Goal: Task Accomplishment & Management: Use online tool/utility

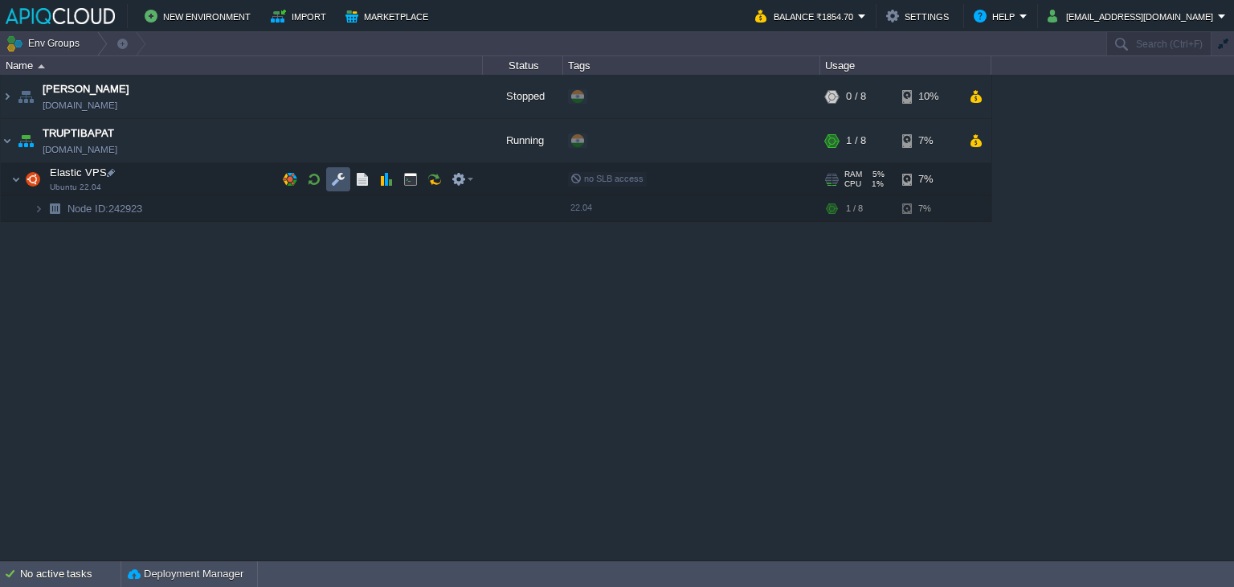
click at [337, 178] on button "button" at bounding box center [338, 179] width 14 height 14
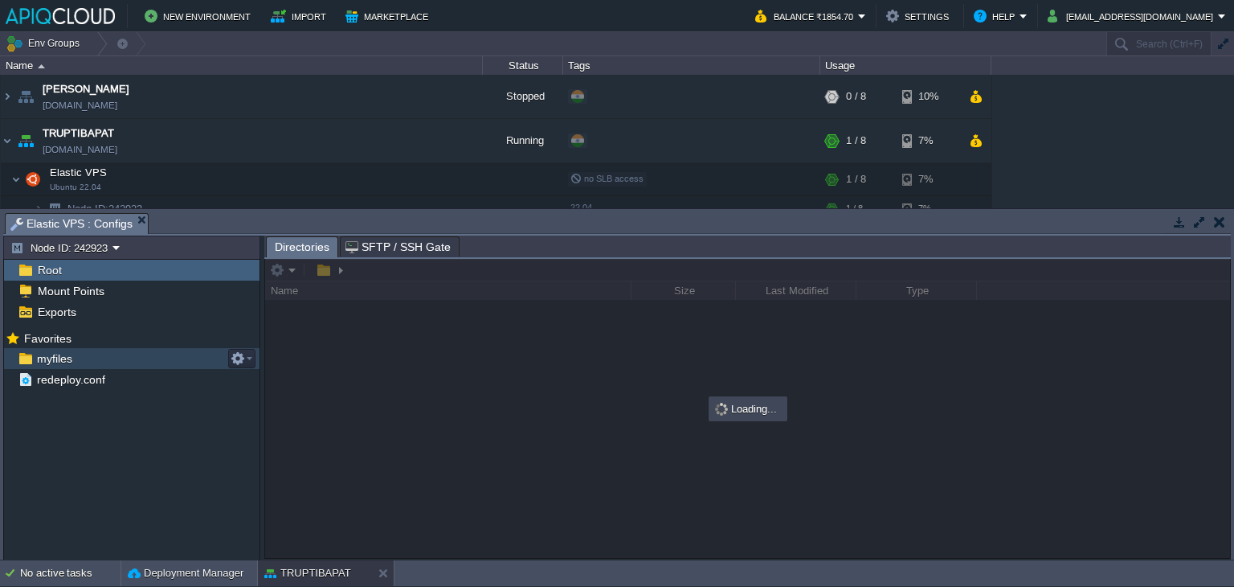
click at [51, 357] on span "myfiles" at bounding box center [54, 358] width 41 height 14
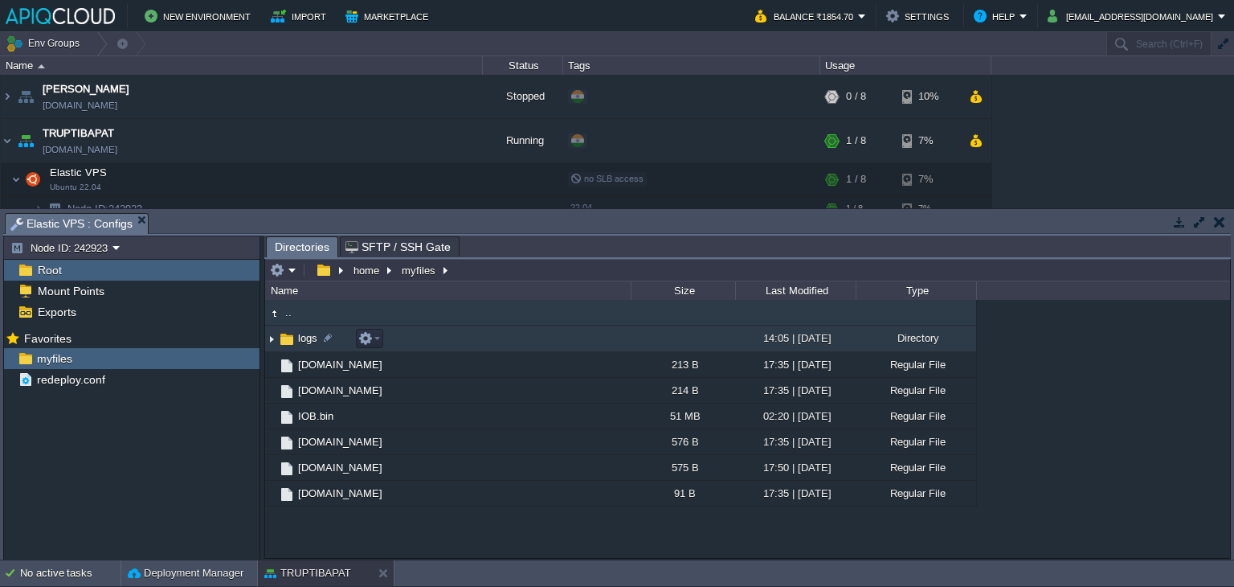
click at [271, 339] on img at bounding box center [271, 338] width 13 height 25
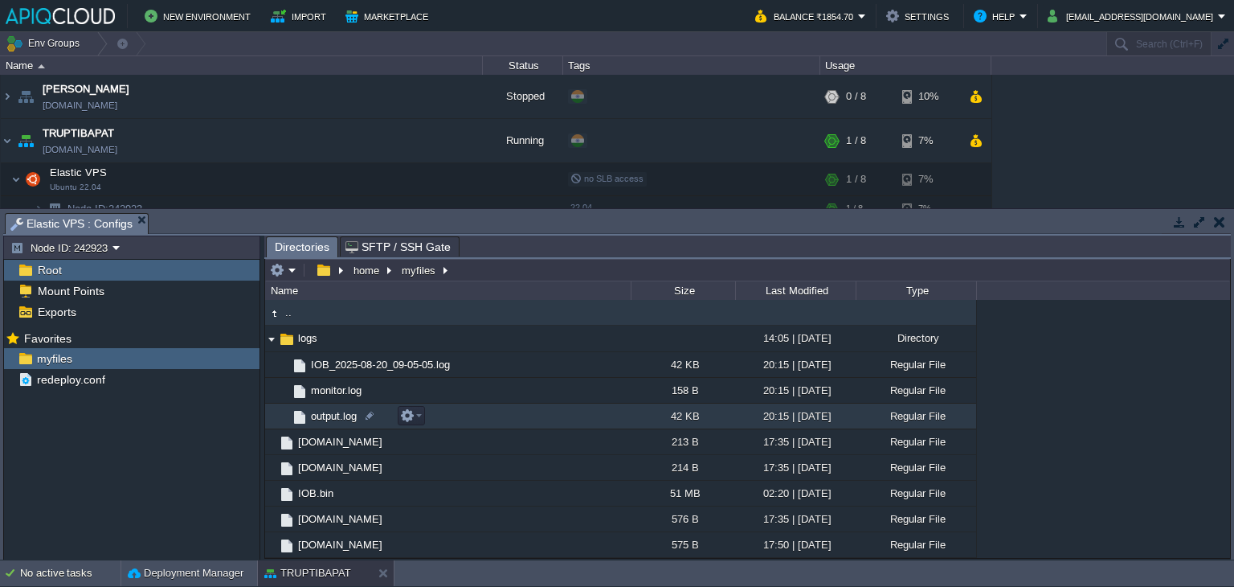
click at [329, 415] on span "output.log" at bounding box center [334, 416] width 51 height 14
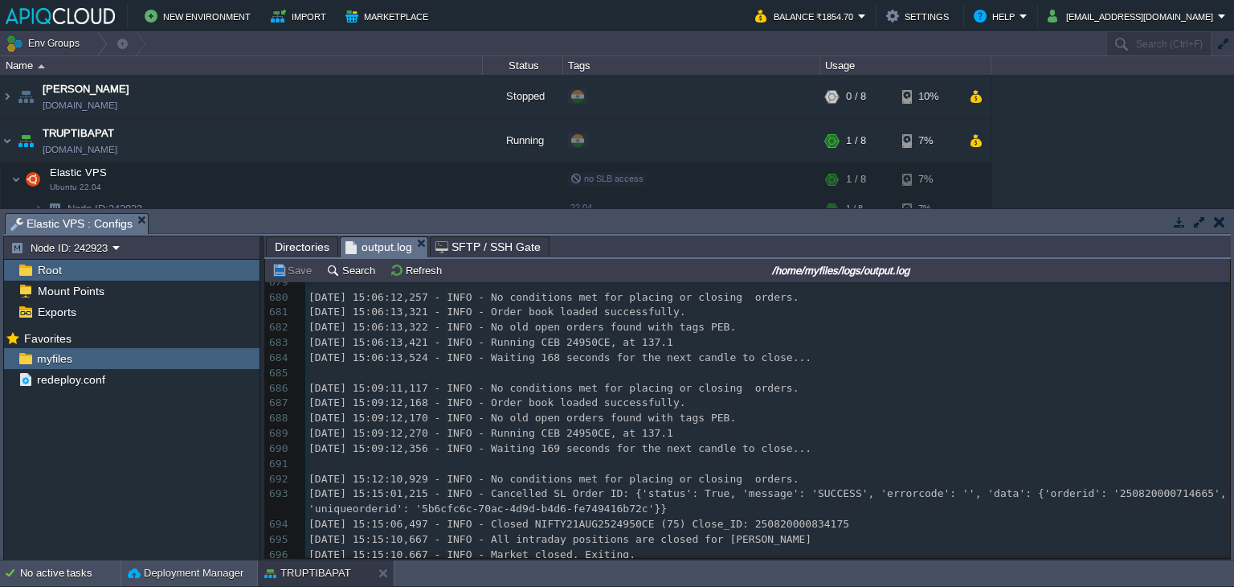
scroll to position [10302, 0]
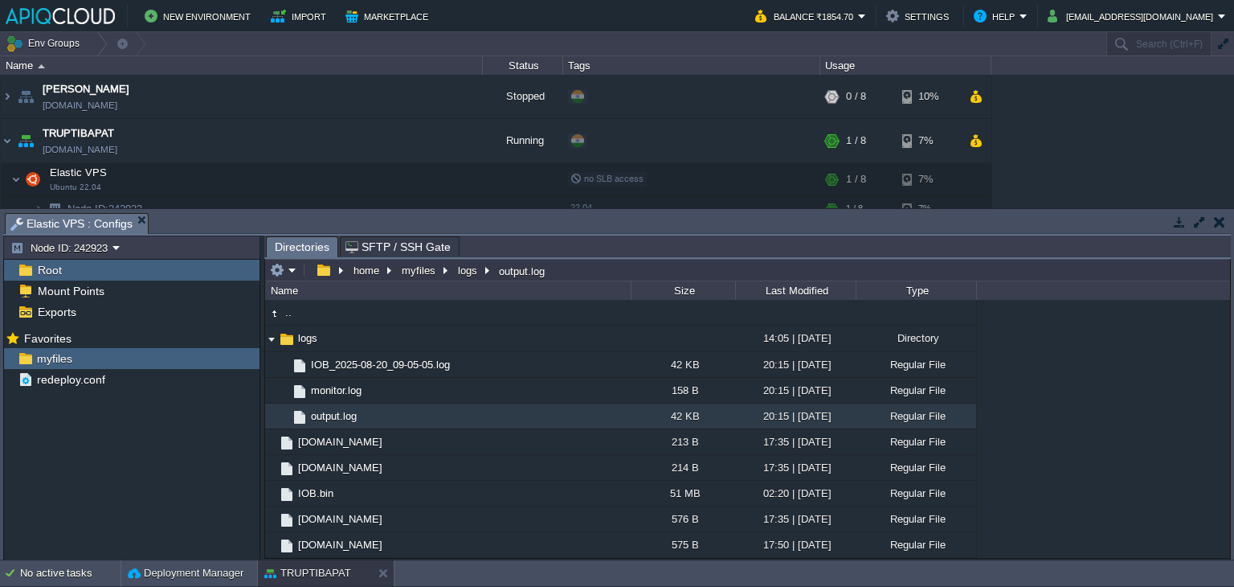
click at [1221, 223] on button "button" at bounding box center [1219, 222] width 11 height 14
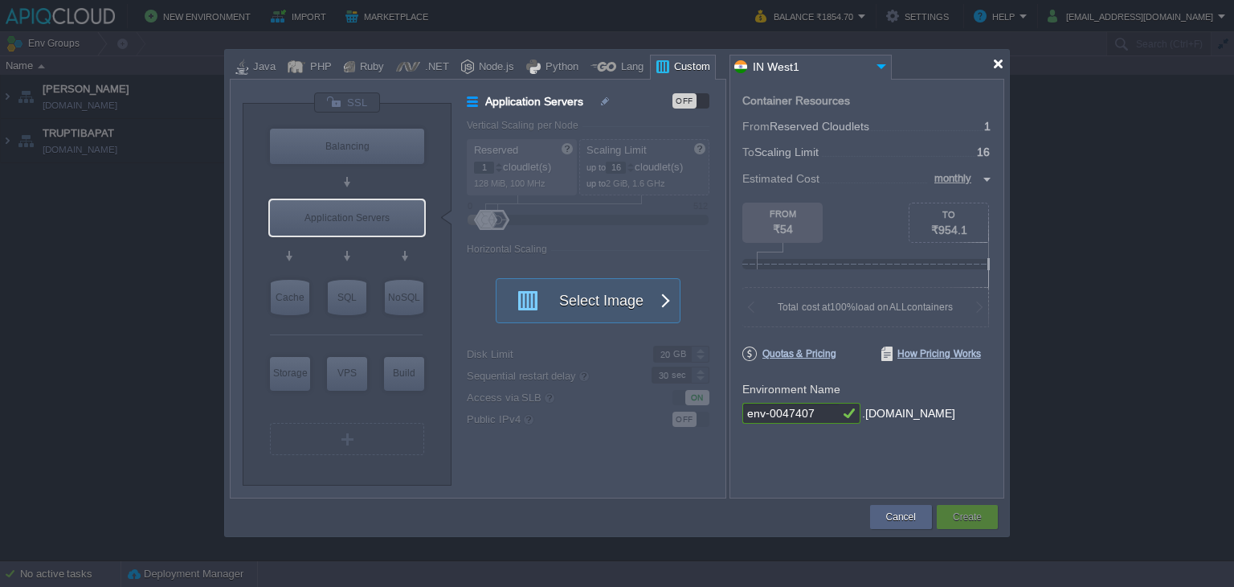
click at [996, 65] on div at bounding box center [998, 64] width 12 height 12
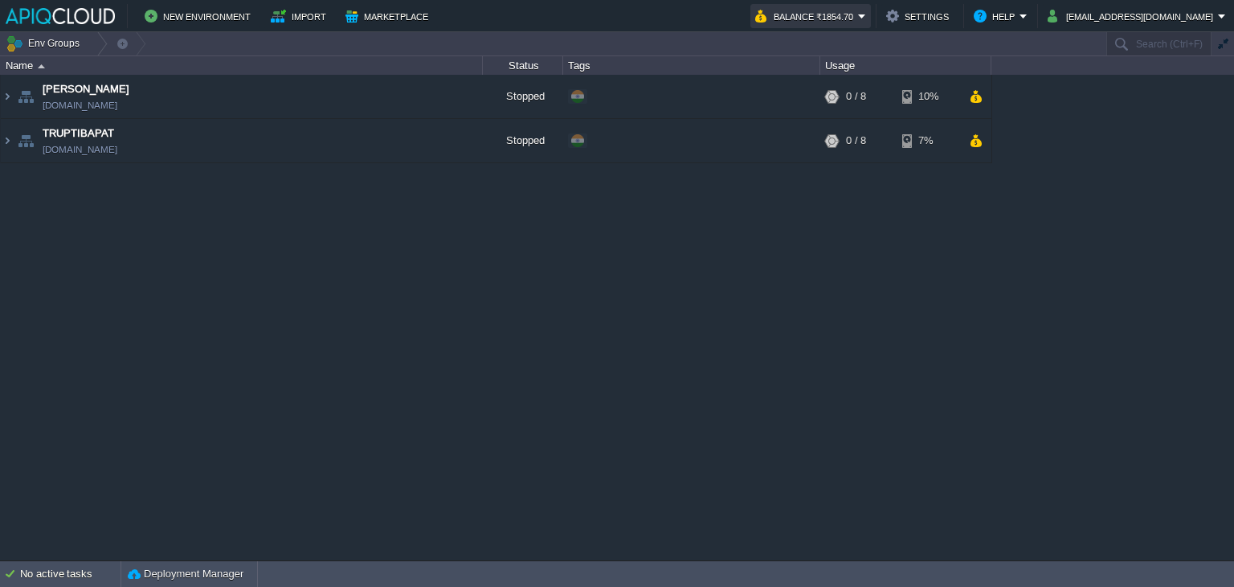
click at [858, 15] on button "Balance ₹1854.70" at bounding box center [806, 15] width 103 height 19
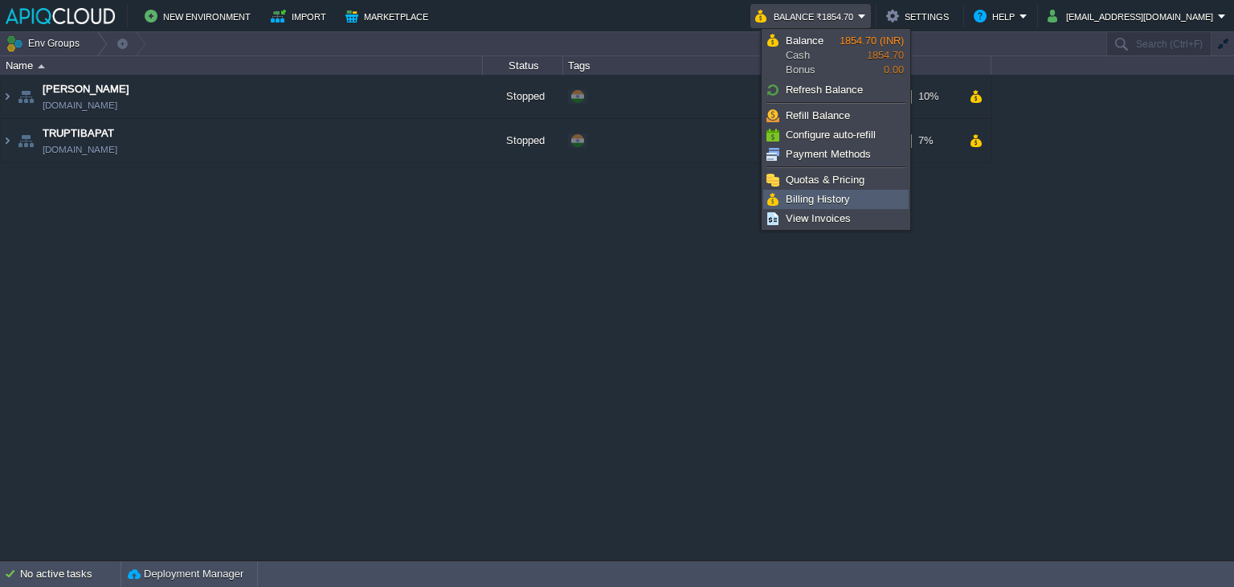
click at [832, 193] on span "Billing History" at bounding box center [818, 199] width 64 height 12
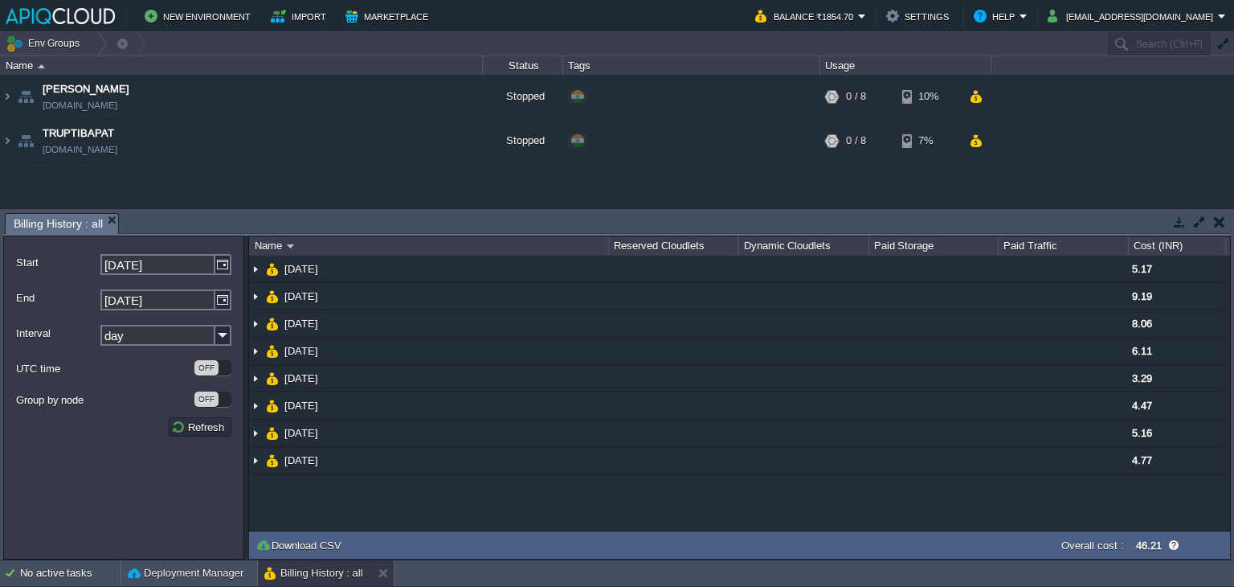
click at [1219, 221] on button "button" at bounding box center [1219, 222] width 11 height 14
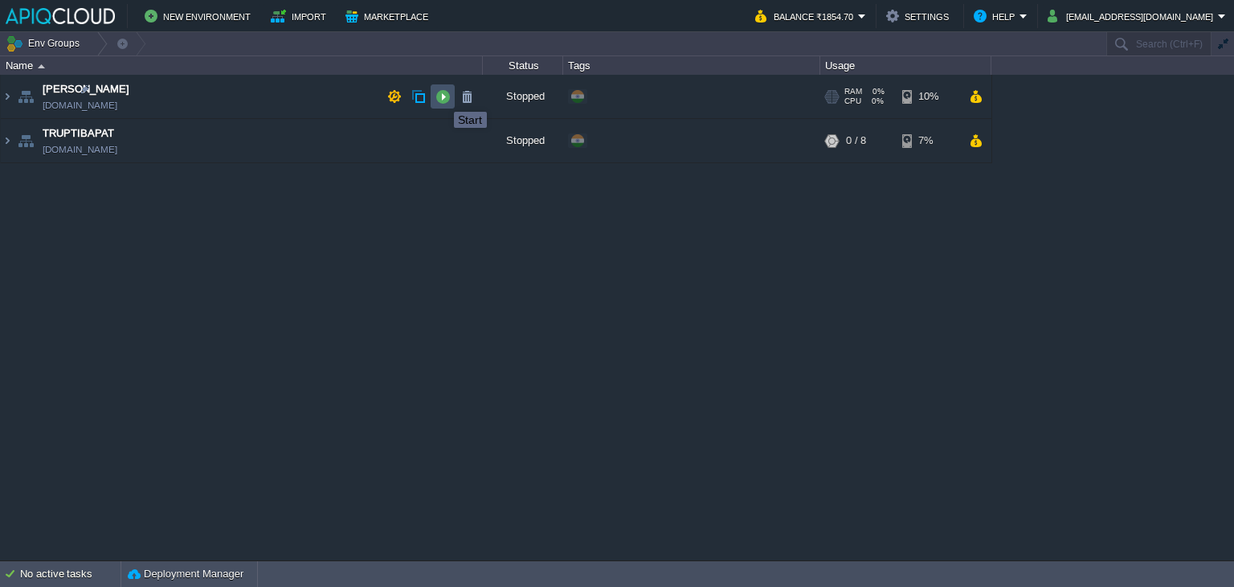
click at [442, 97] on button "button" at bounding box center [442, 96] width 14 height 14
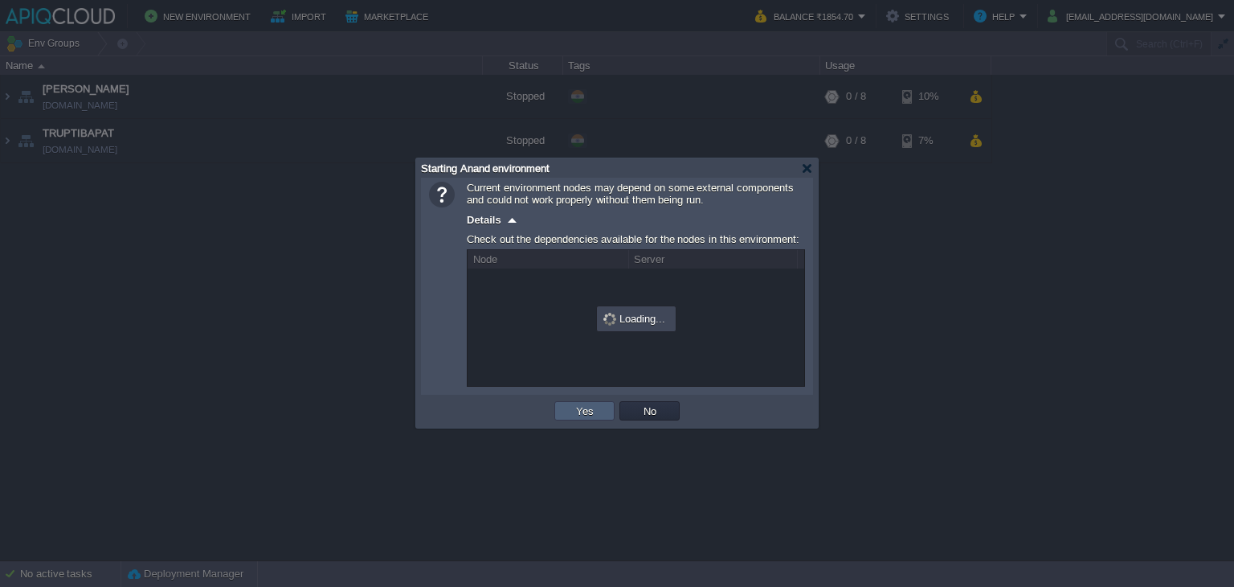
click at [592, 412] on button "Yes" at bounding box center [584, 410] width 27 height 14
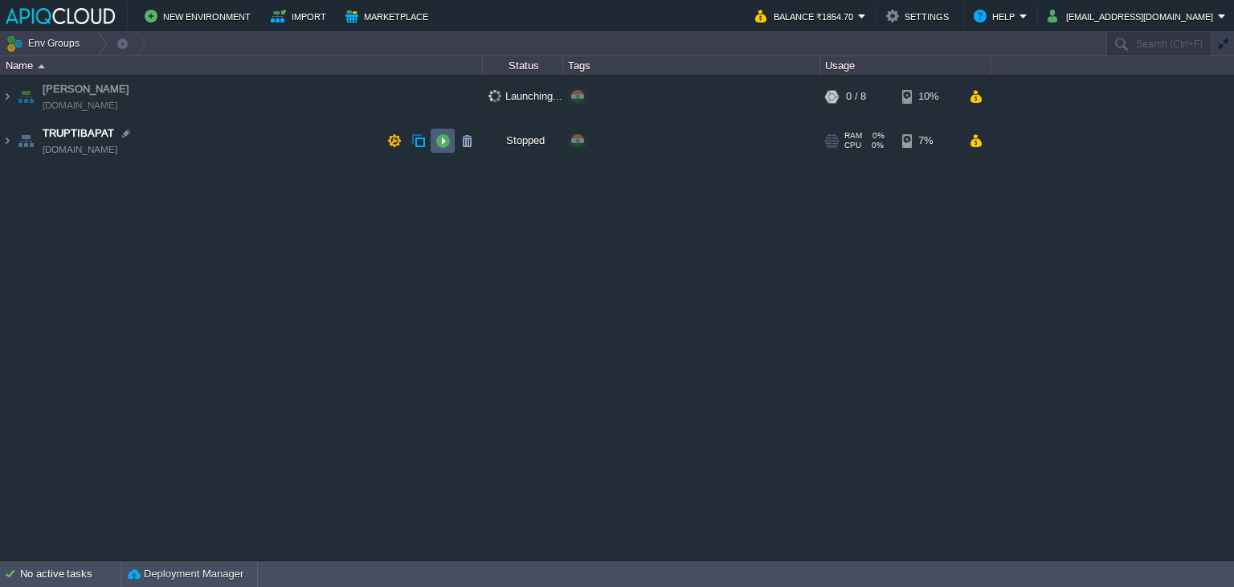
click at [434, 145] on td at bounding box center [443, 141] width 24 height 24
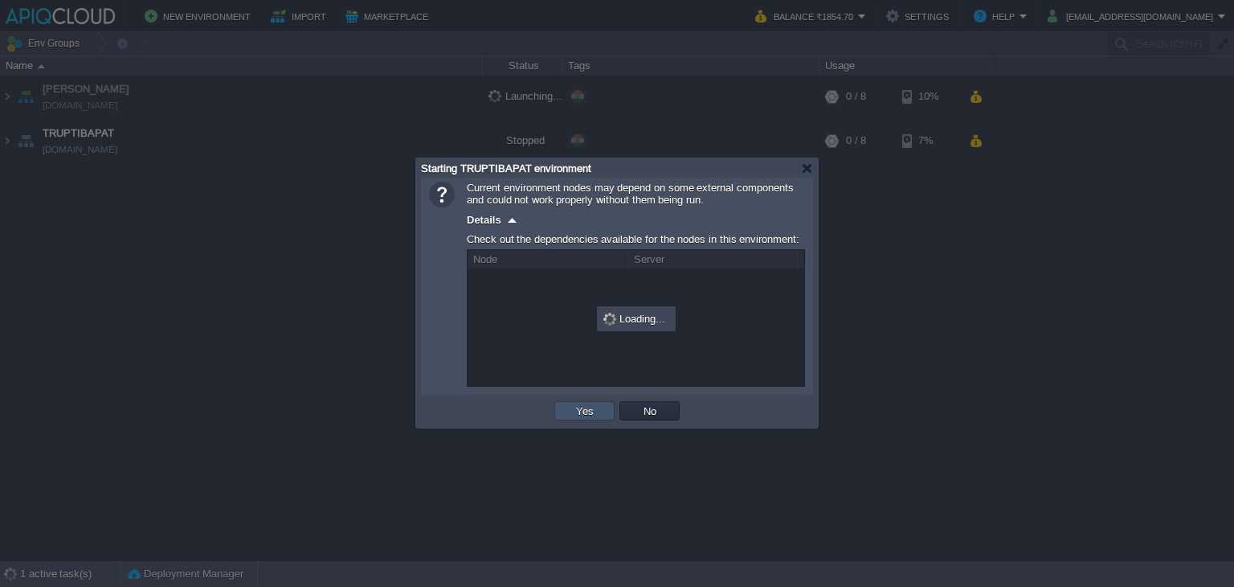
click at [575, 407] on button "Yes" at bounding box center [584, 410] width 27 height 14
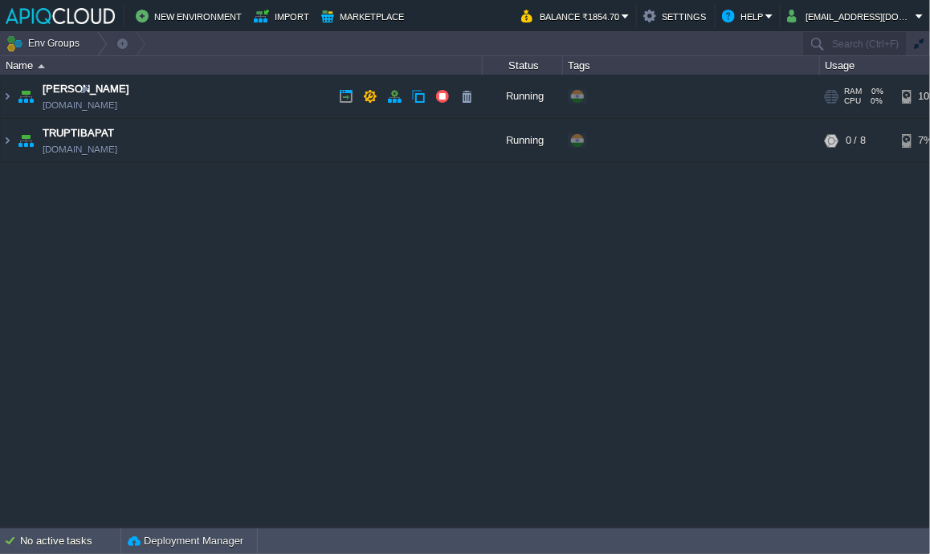
click at [263, 100] on td "Anand anand.in1.apiqcloud.com" at bounding box center [242, 97] width 482 height 44
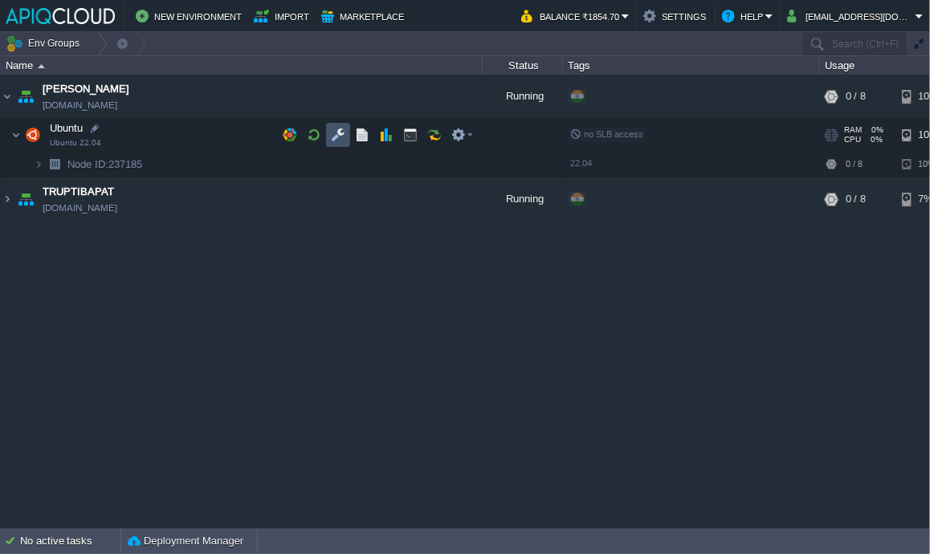
click at [333, 133] on button "button" at bounding box center [338, 135] width 14 height 14
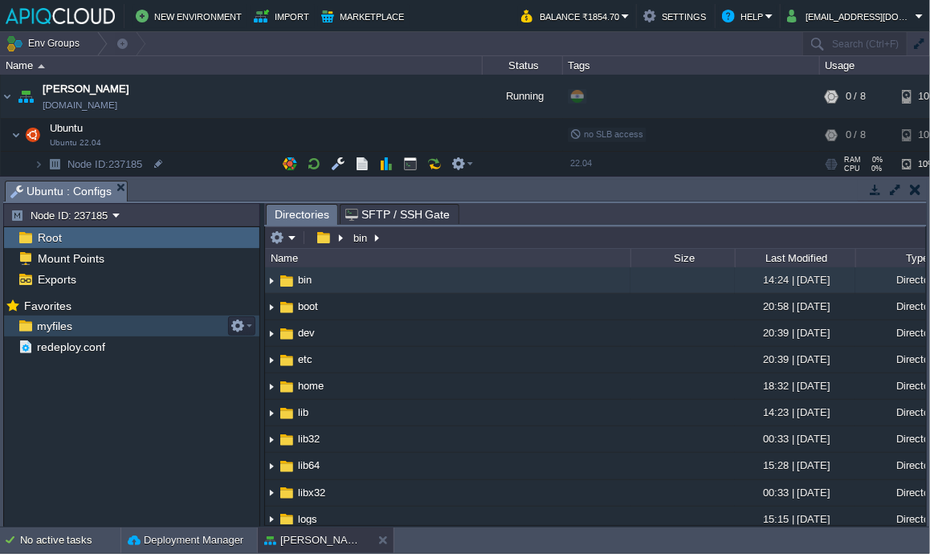
click at [64, 325] on span "myfiles" at bounding box center [54, 326] width 41 height 14
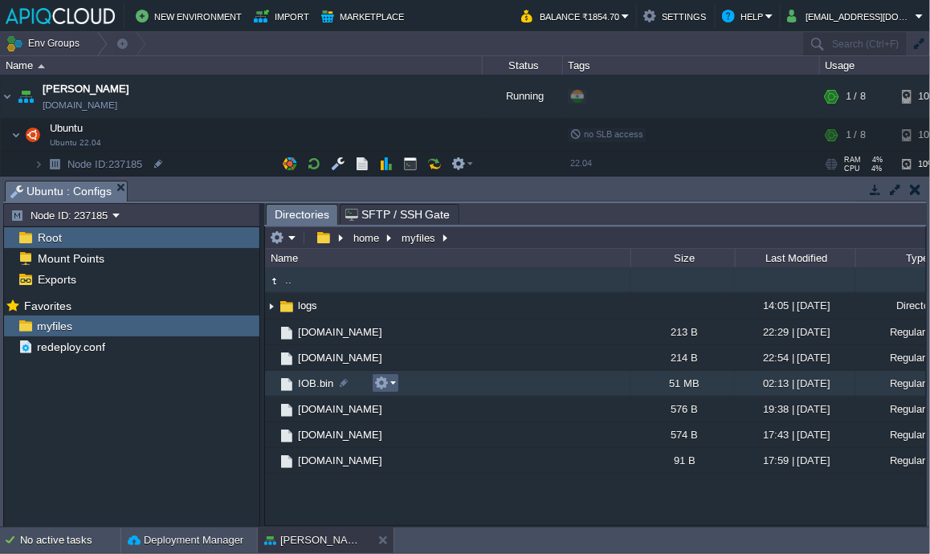
click at [392, 382] on em at bounding box center [385, 383] width 22 height 14
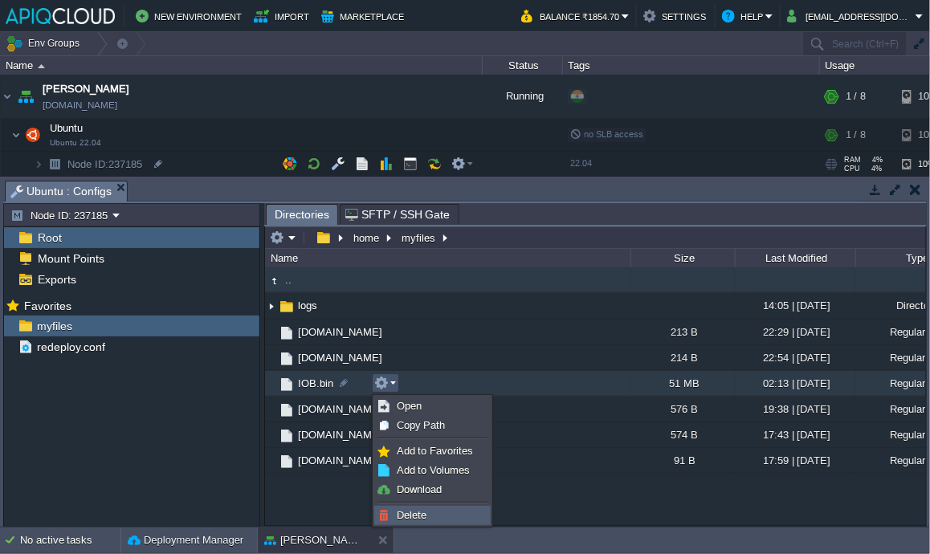
click at [415, 508] on link "Delete" at bounding box center [432, 516] width 115 height 18
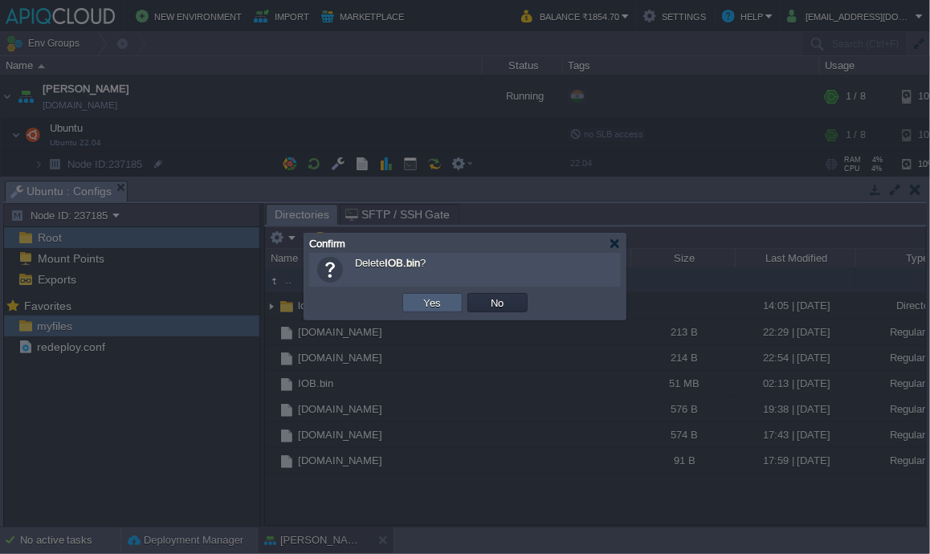
click at [440, 312] on td "Yes" at bounding box center [433, 302] width 60 height 19
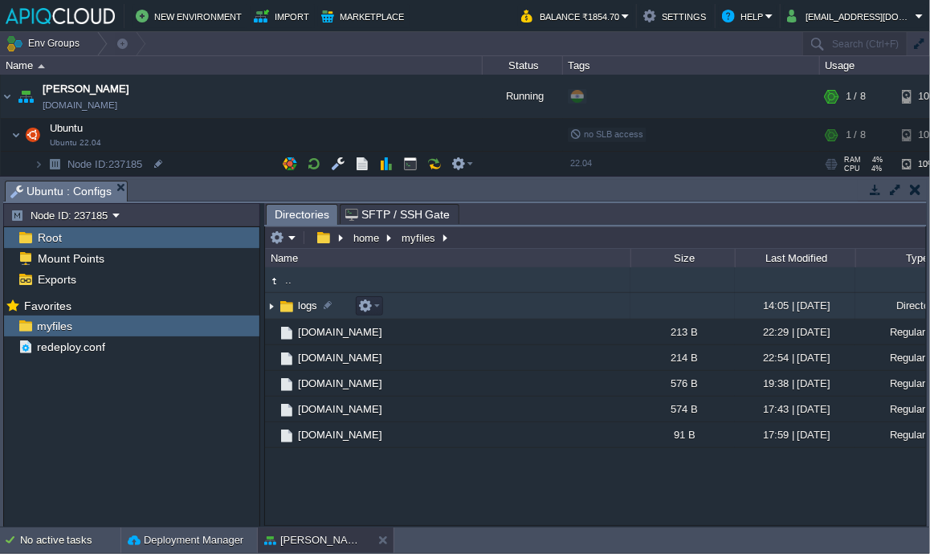
click at [269, 310] on img at bounding box center [271, 306] width 13 height 25
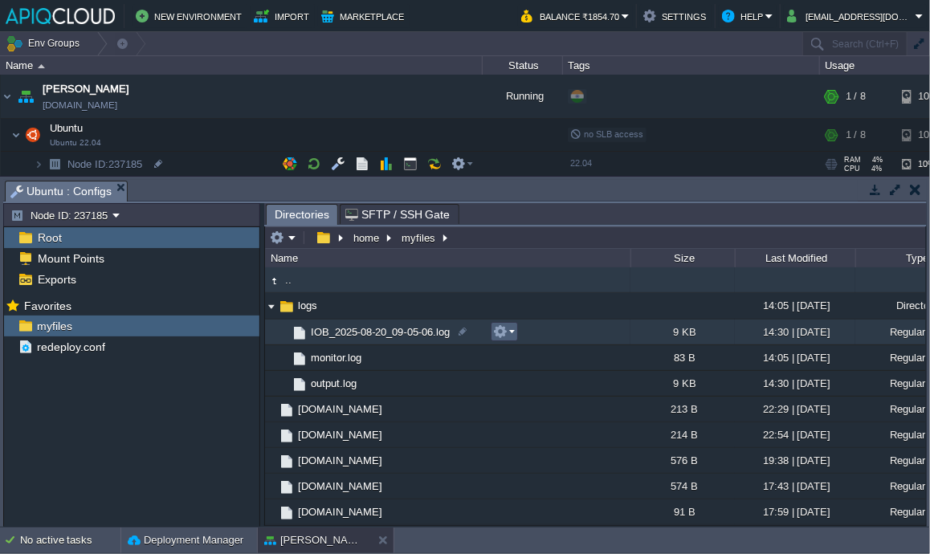
click at [509, 333] on em at bounding box center [504, 332] width 22 height 14
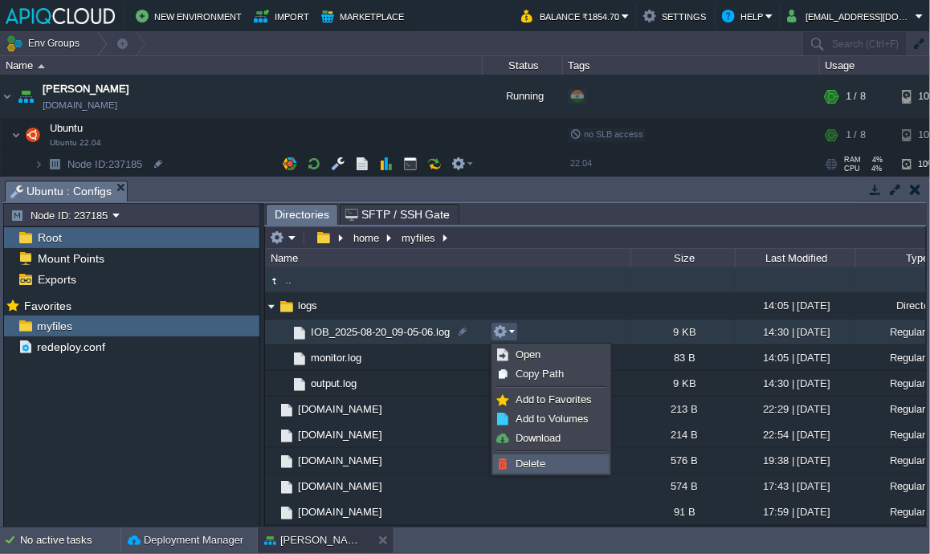
click at [540, 460] on span "Delete" at bounding box center [531, 464] width 30 height 12
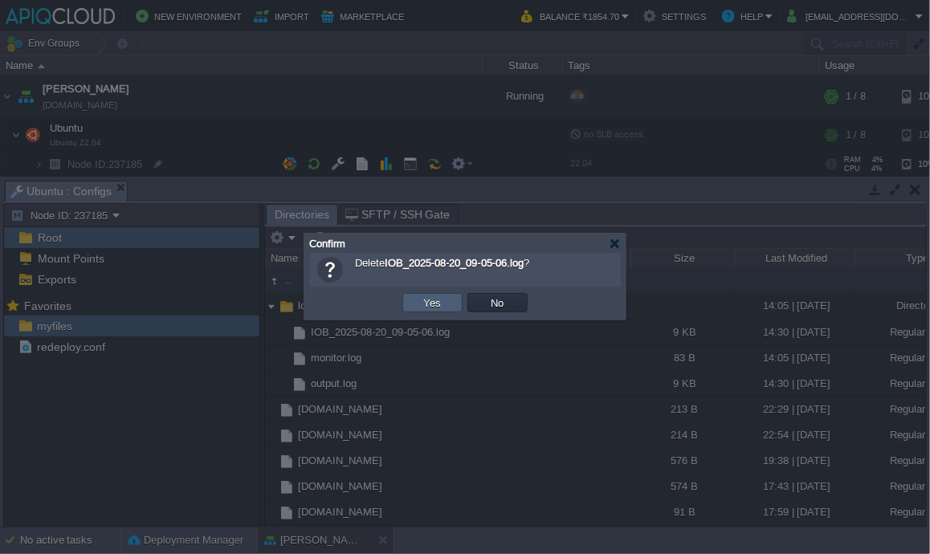
click at [442, 300] on button "Yes" at bounding box center [432, 303] width 27 height 14
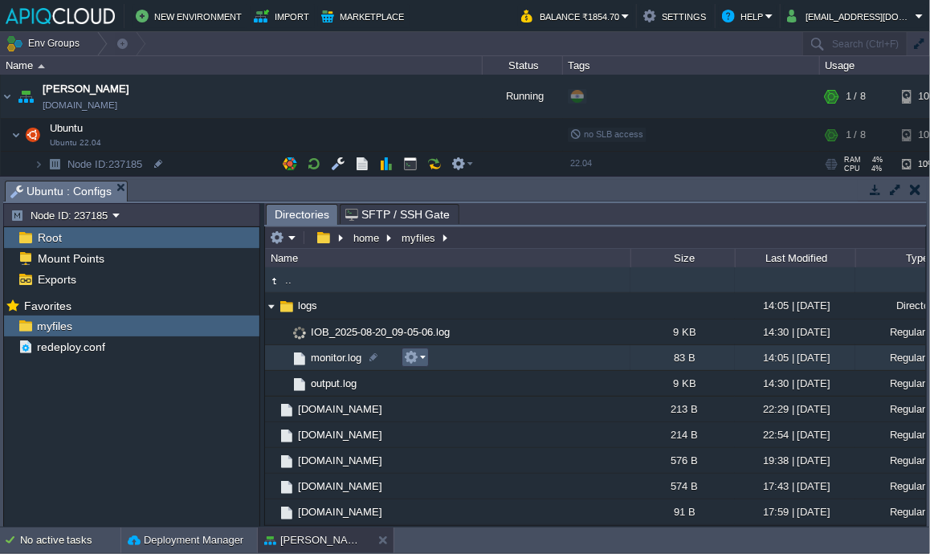
click at [422, 357] on em at bounding box center [415, 357] width 22 height 14
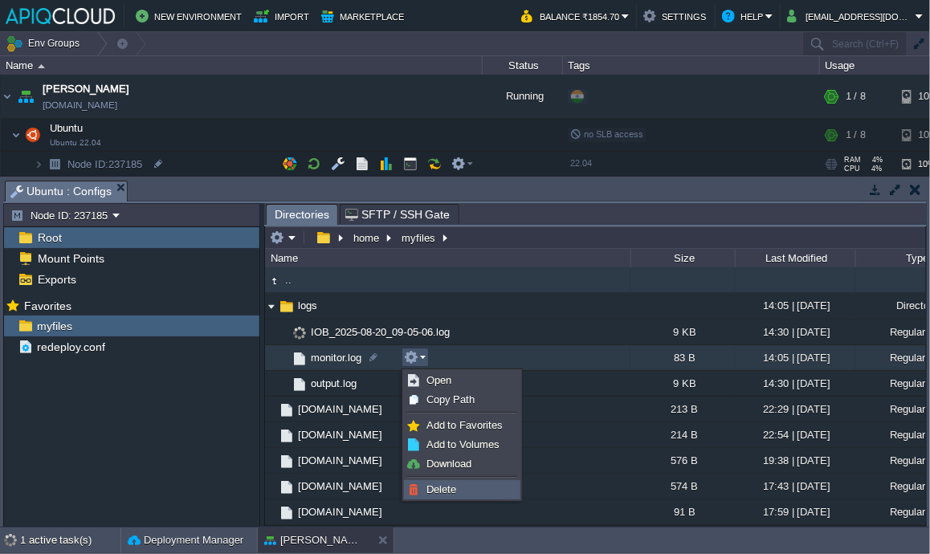
click at [444, 489] on span "Delete" at bounding box center [442, 490] width 30 height 12
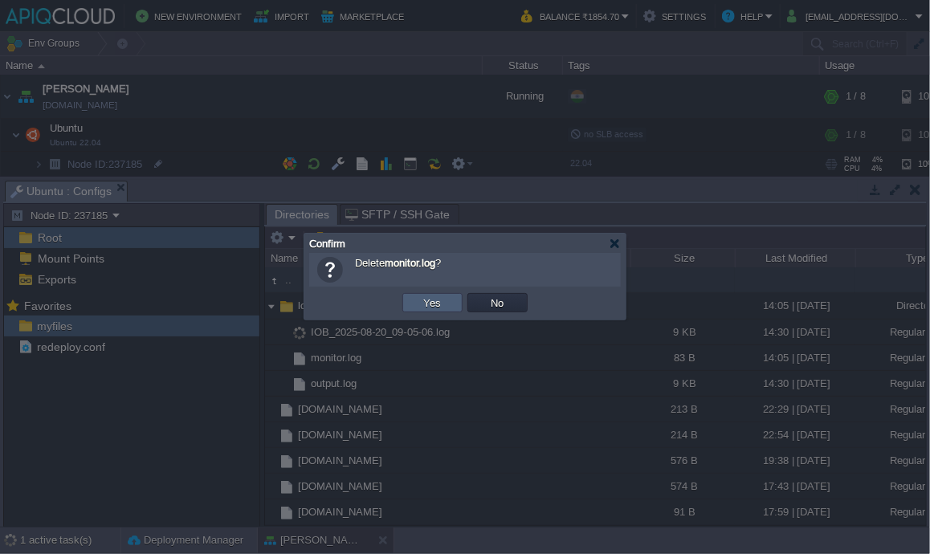
click at [424, 298] on button "Yes" at bounding box center [432, 303] width 27 height 14
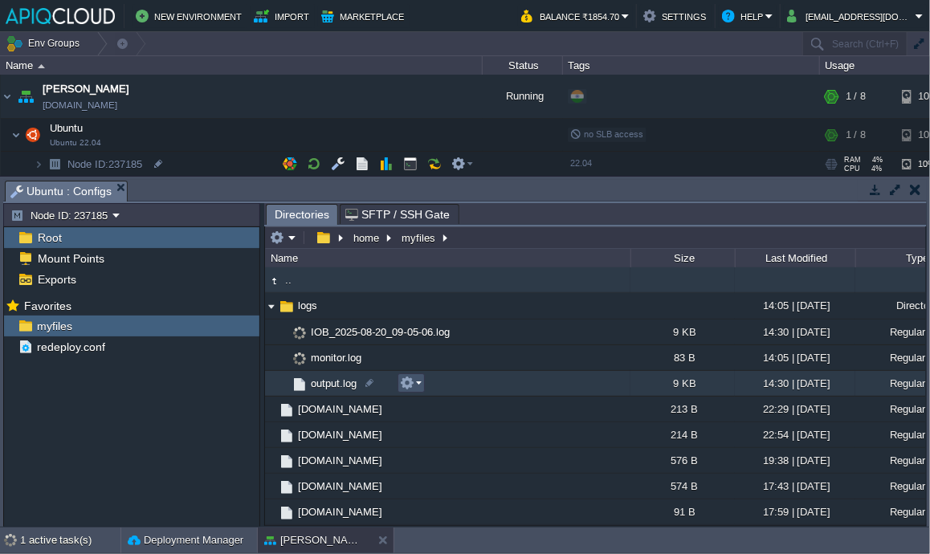
click at [411, 384] on button "button" at bounding box center [407, 383] width 14 height 14
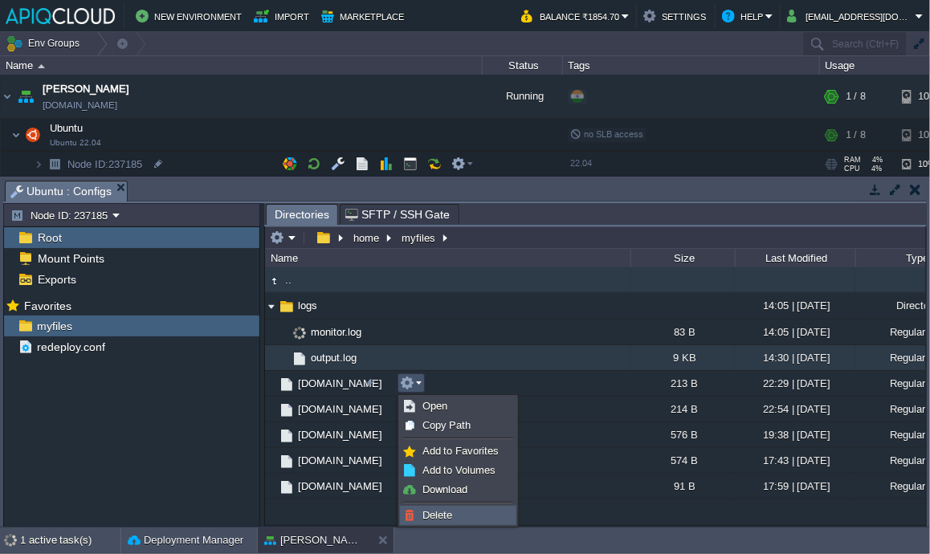
click at [447, 510] on span "Delete" at bounding box center [438, 515] width 30 height 12
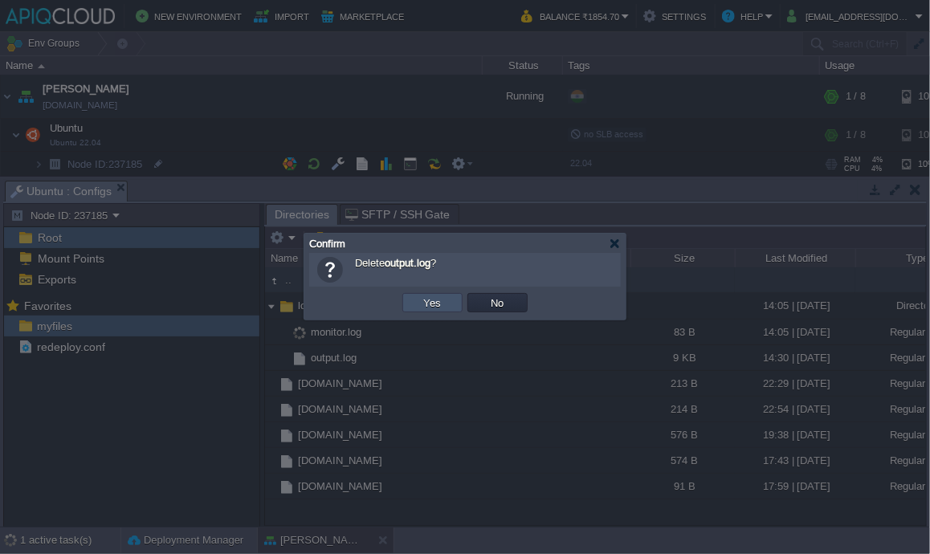
click at [443, 302] on button "Yes" at bounding box center [432, 303] width 27 height 14
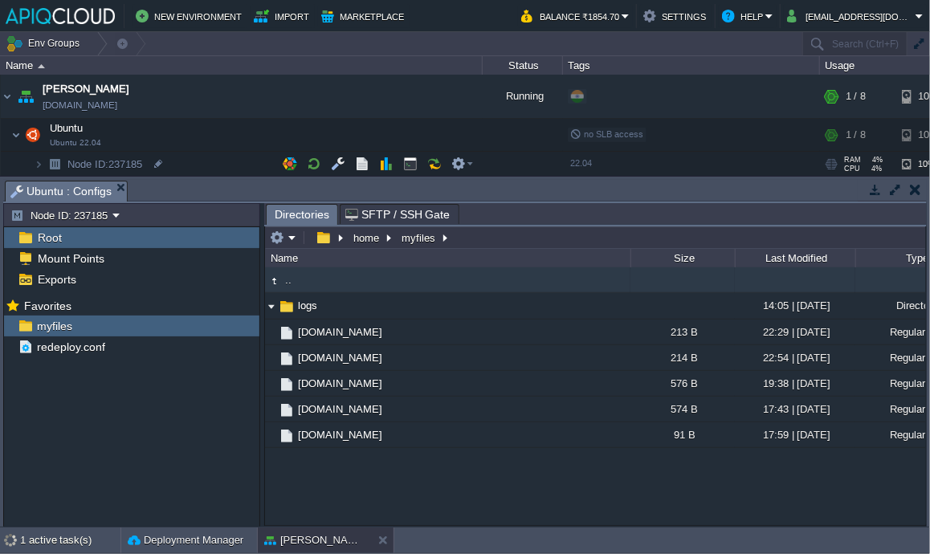
click at [910, 191] on button "button" at bounding box center [915, 189] width 11 height 14
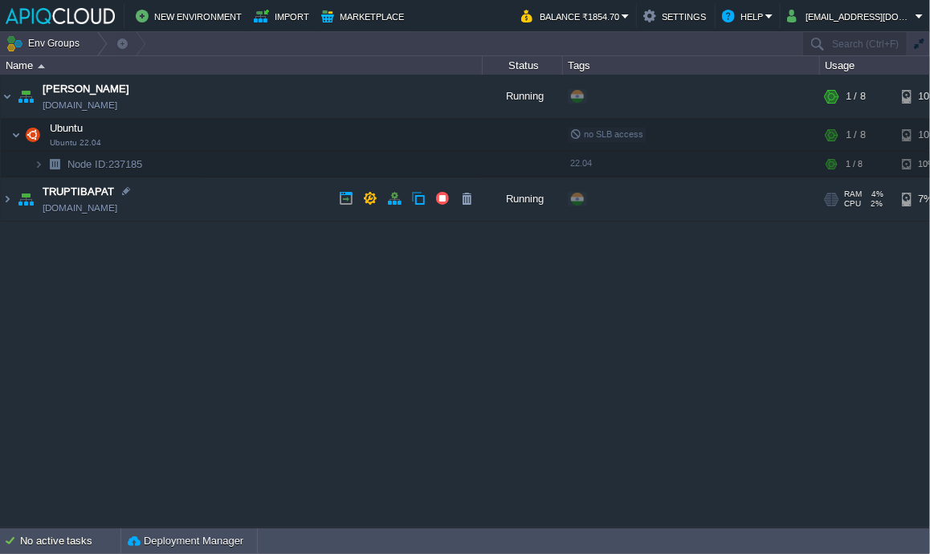
click at [215, 197] on td "TRUPTIBAPAT truptibapat.in1.apiqcloud.com" at bounding box center [242, 200] width 482 height 44
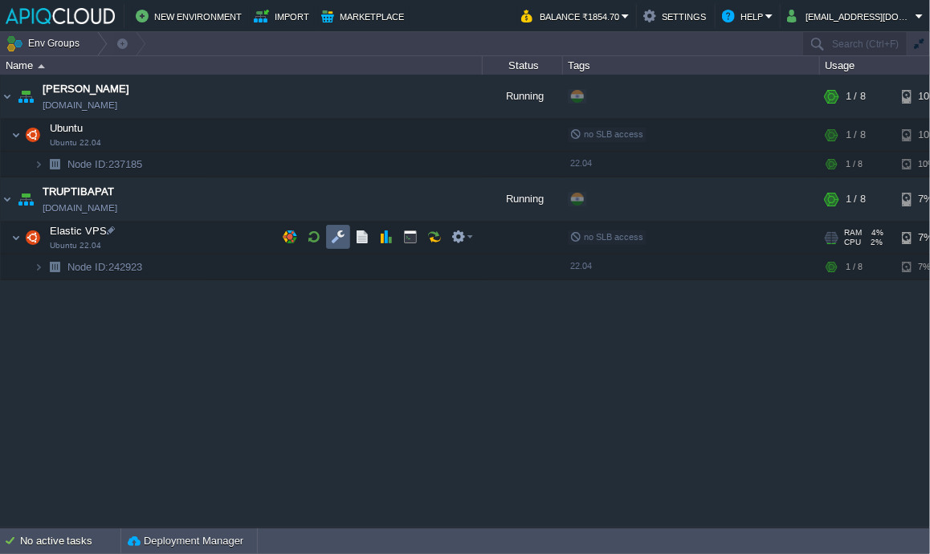
click at [334, 238] on button "button" at bounding box center [338, 237] width 14 height 14
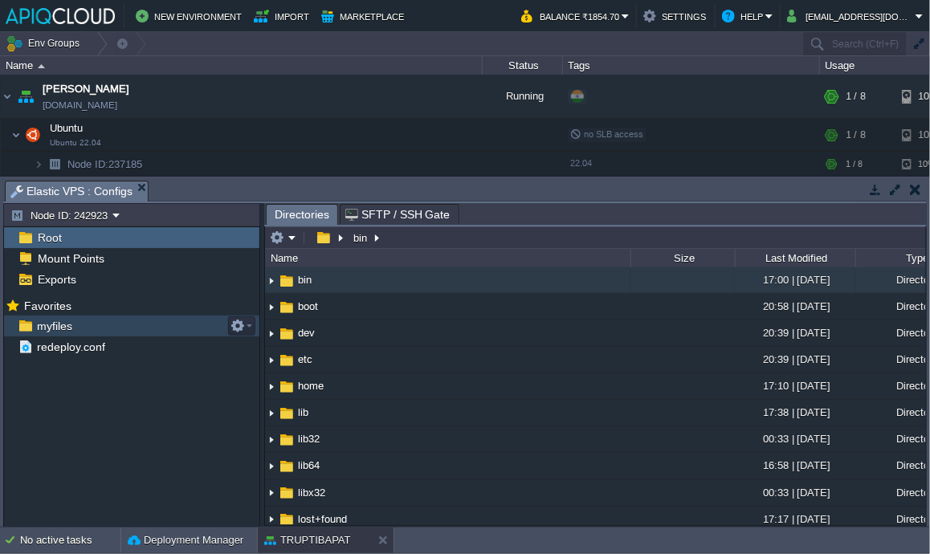
click at [56, 329] on span "myfiles" at bounding box center [54, 326] width 41 height 14
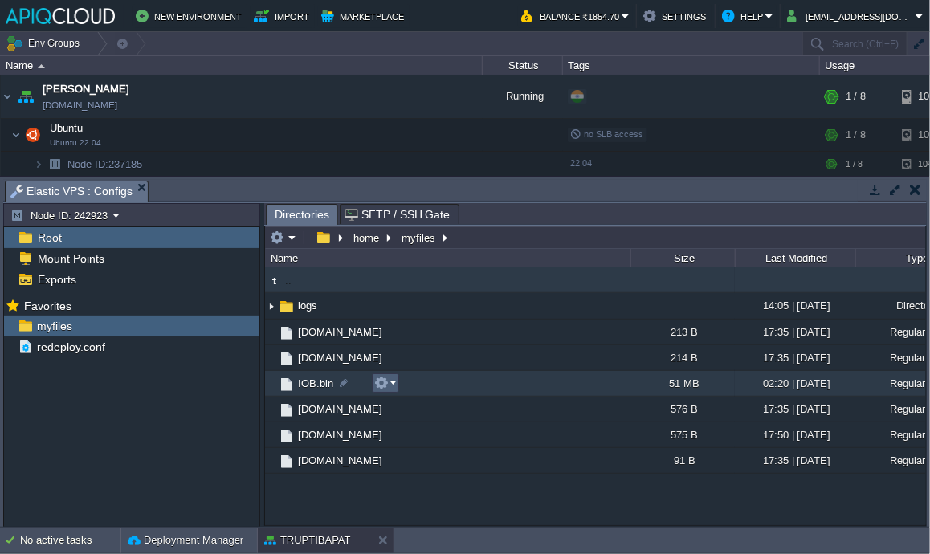
click at [390, 384] on em at bounding box center [385, 383] width 22 height 14
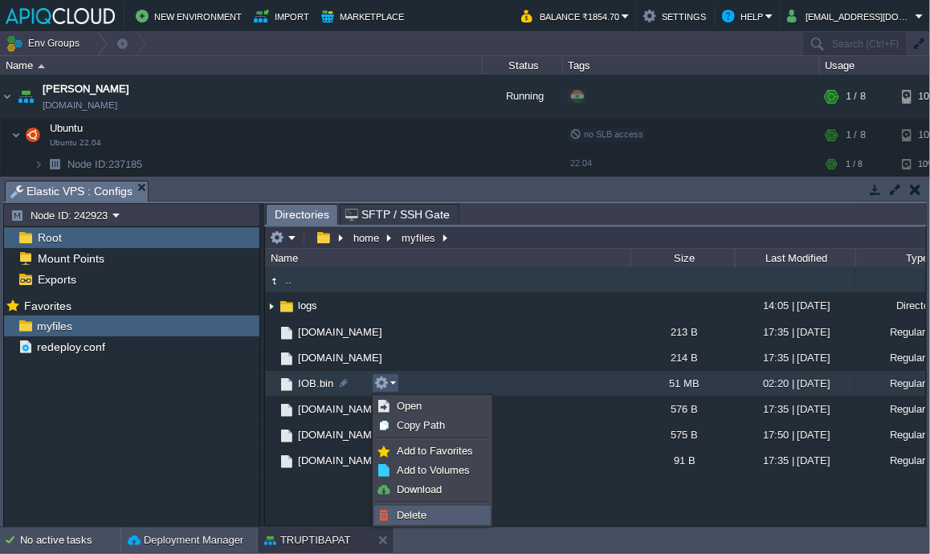
click at [424, 513] on span "Delete" at bounding box center [412, 515] width 30 height 12
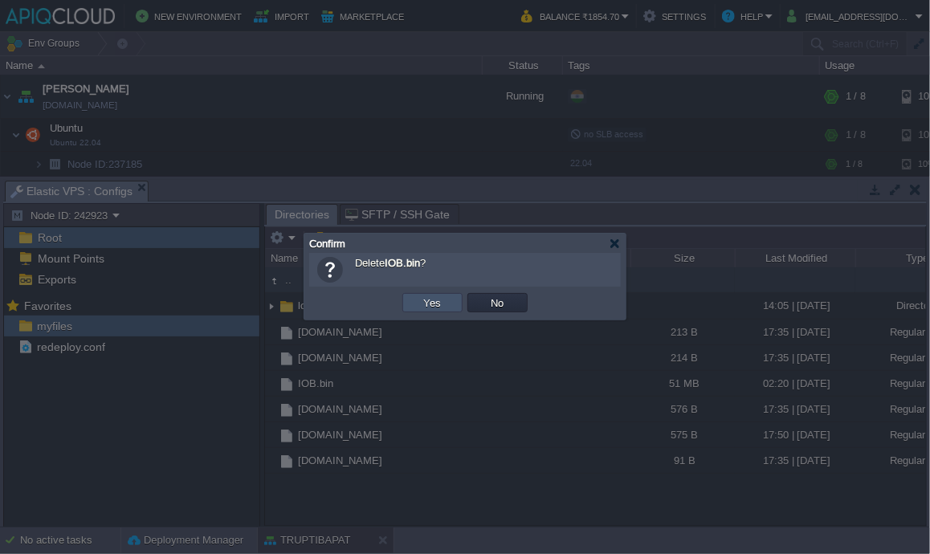
click at [438, 305] on button "Yes" at bounding box center [432, 303] width 27 height 14
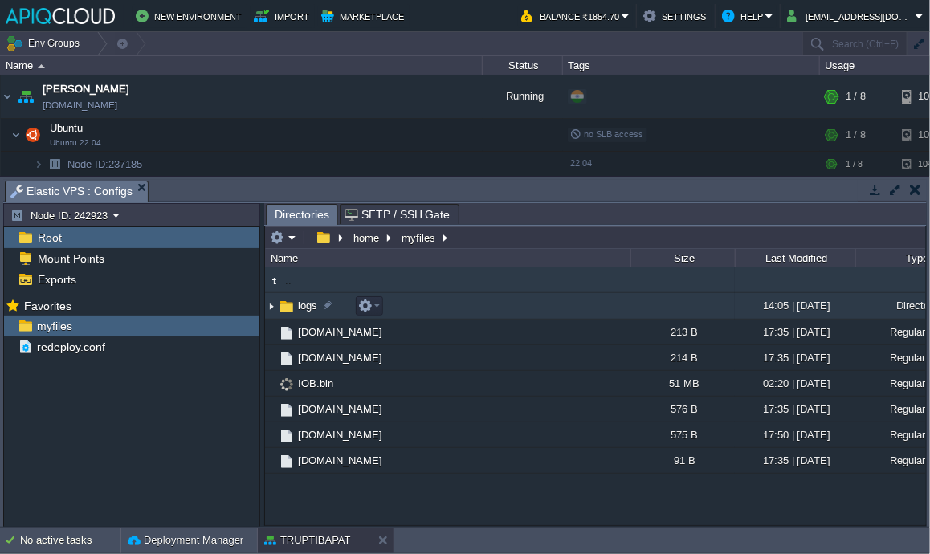
click at [268, 309] on img at bounding box center [271, 306] width 13 height 25
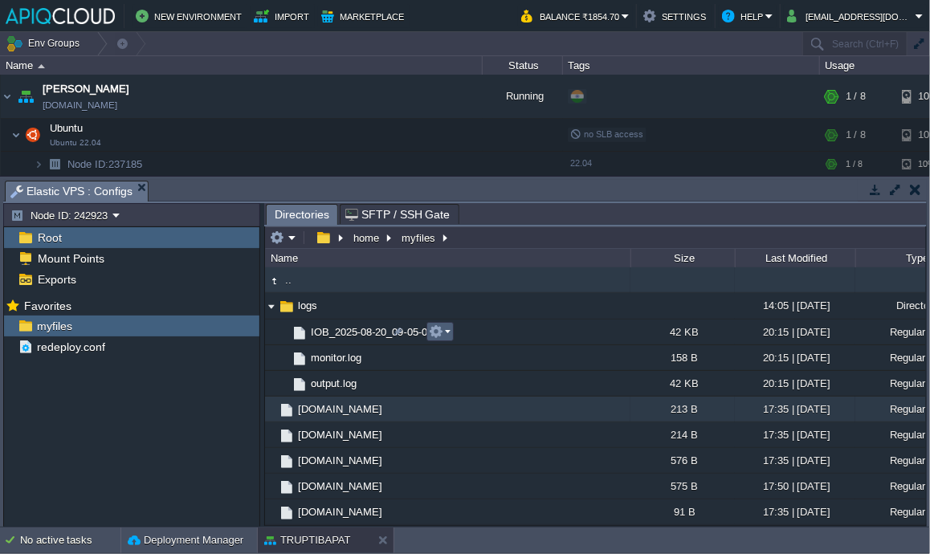
click at [447, 329] on em at bounding box center [440, 332] width 22 height 14
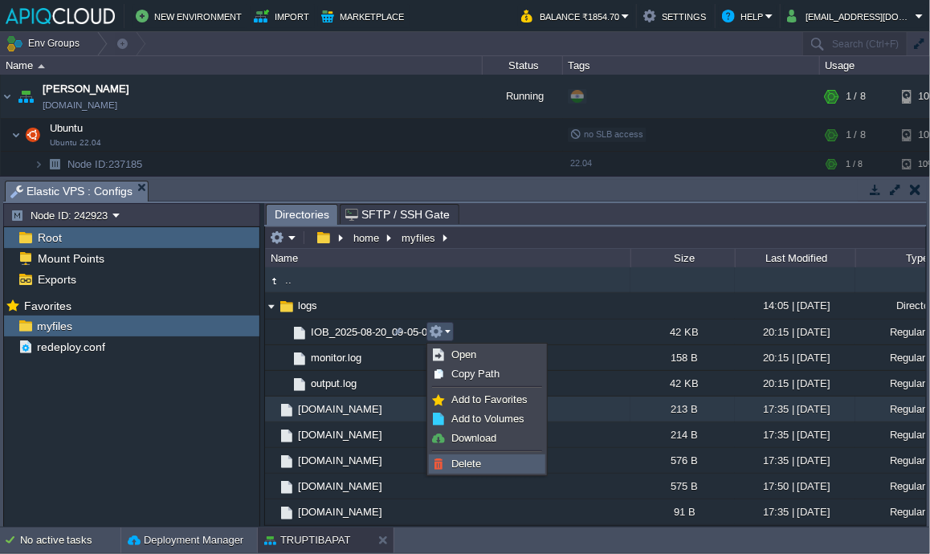
click at [473, 467] on span "Delete" at bounding box center [467, 464] width 30 height 12
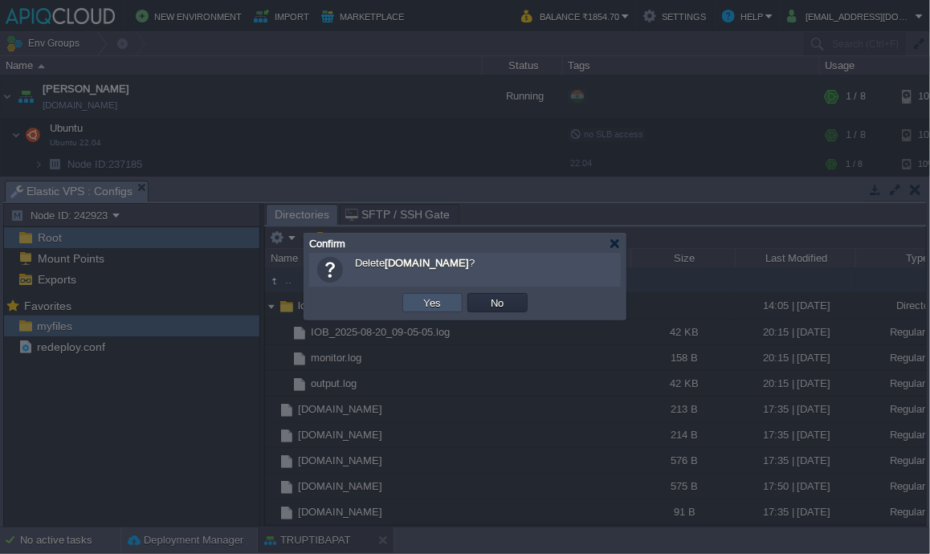
click at [431, 299] on button "Yes" at bounding box center [432, 303] width 27 height 14
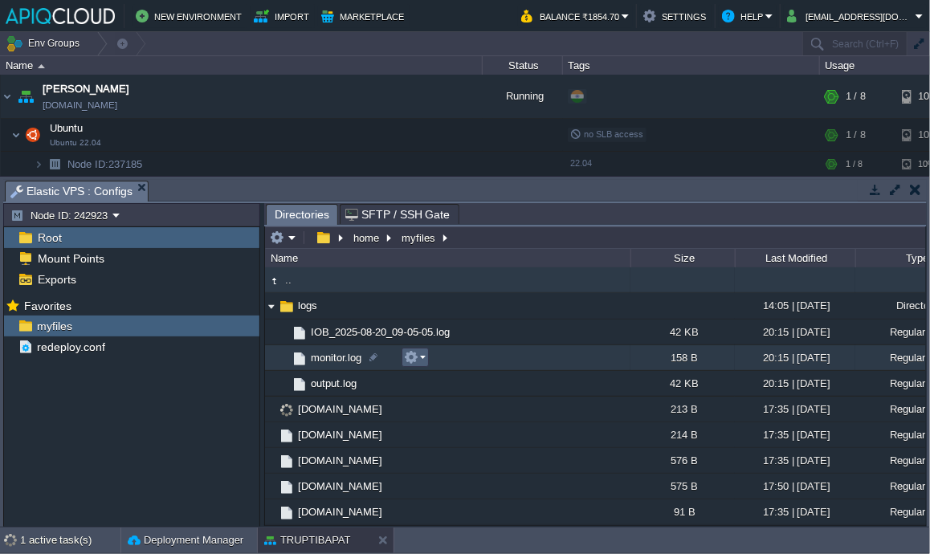
click at [419, 358] on em at bounding box center [415, 357] width 22 height 14
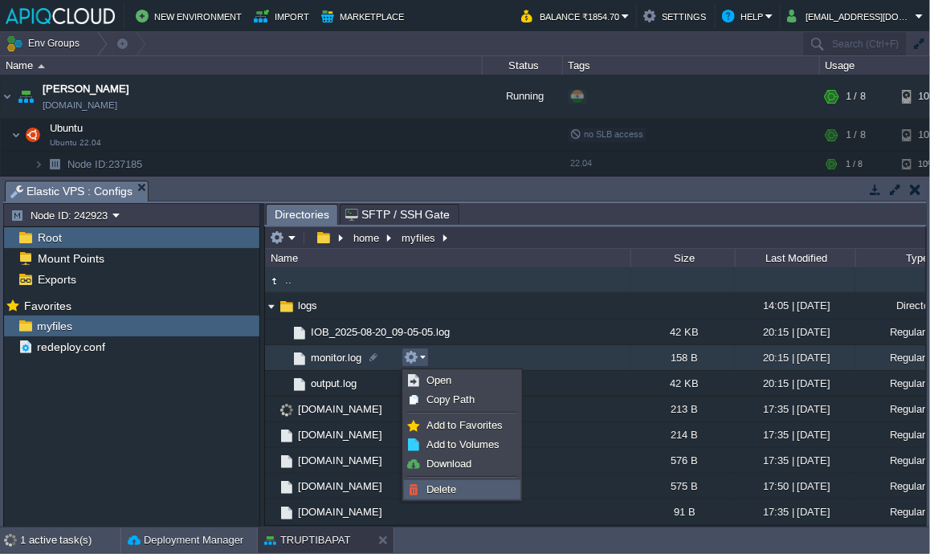
click at [444, 489] on span "Delete" at bounding box center [442, 490] width 30 height 12
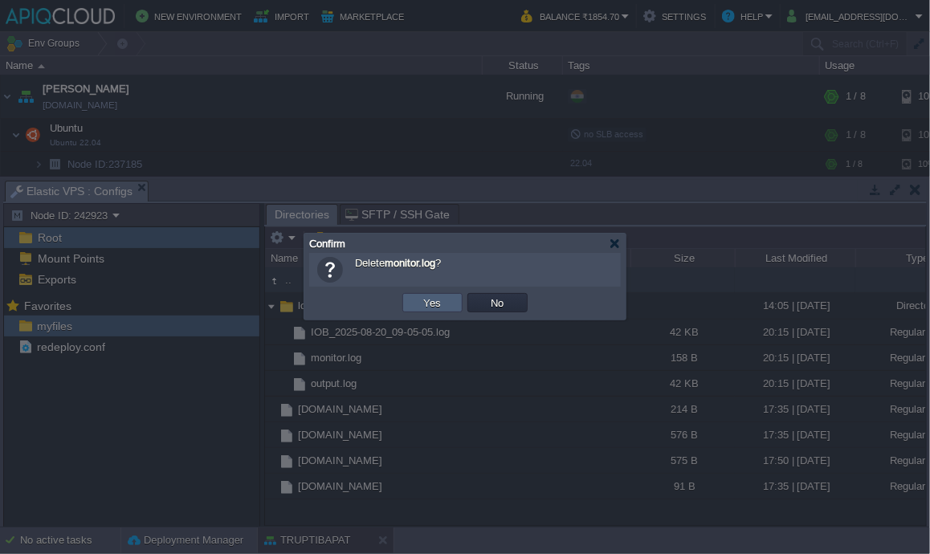
click at [437, 302] on button "Yes" at bounding box center [432, 303] width 27 height 14
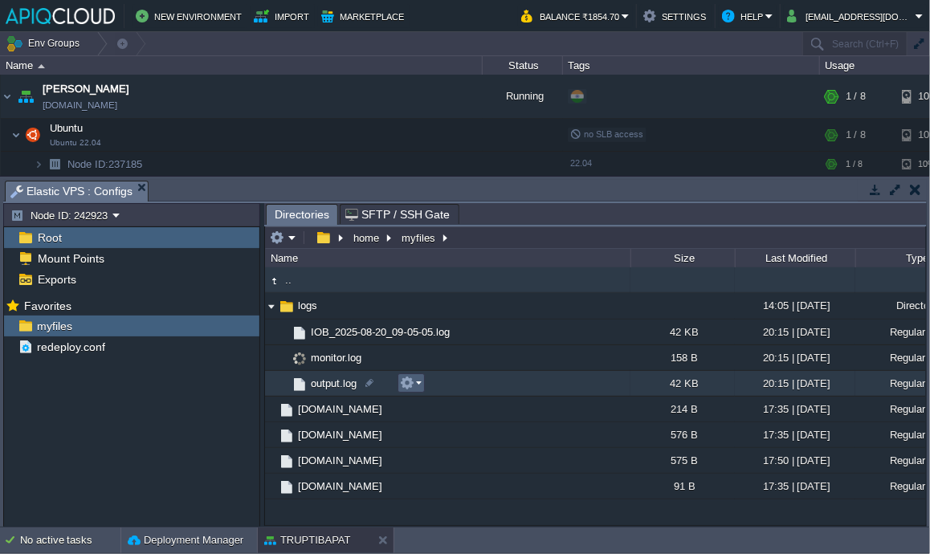
click at [411, 386] on button "button" at bounding box center [407, 383] width 14 height 14
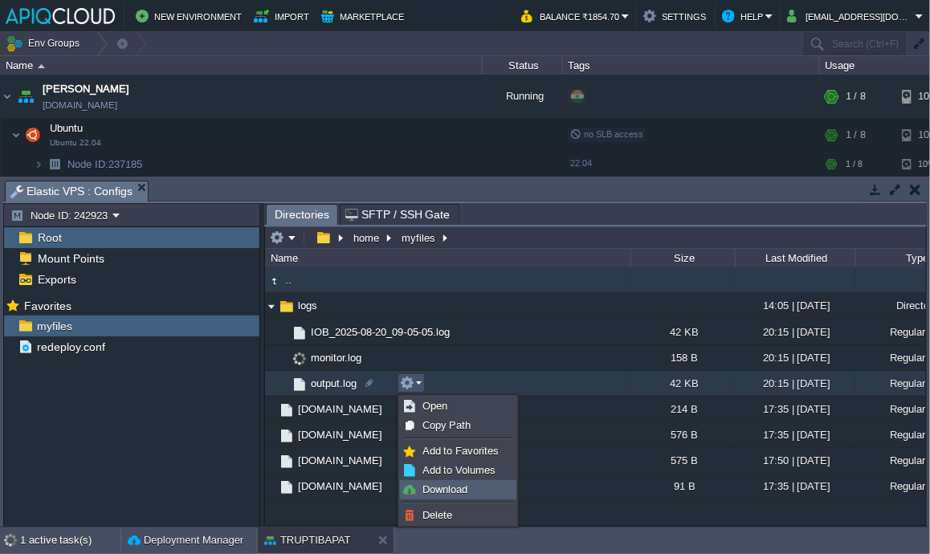
click at [451, 491] on span "Download" at bounding box center [445, 490] width 45 height 12
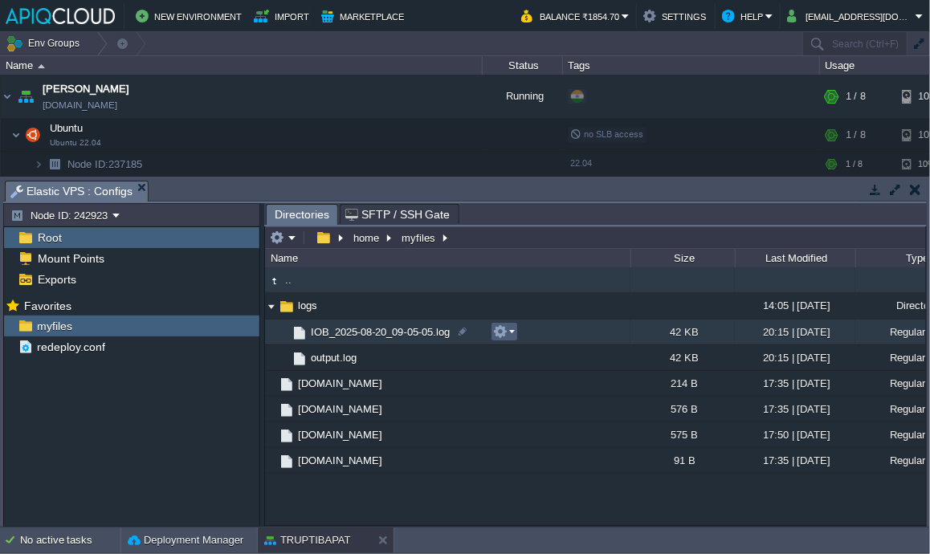
click at [501, 332] on button "button" at bounding box center [500, 332] width 14 height 14
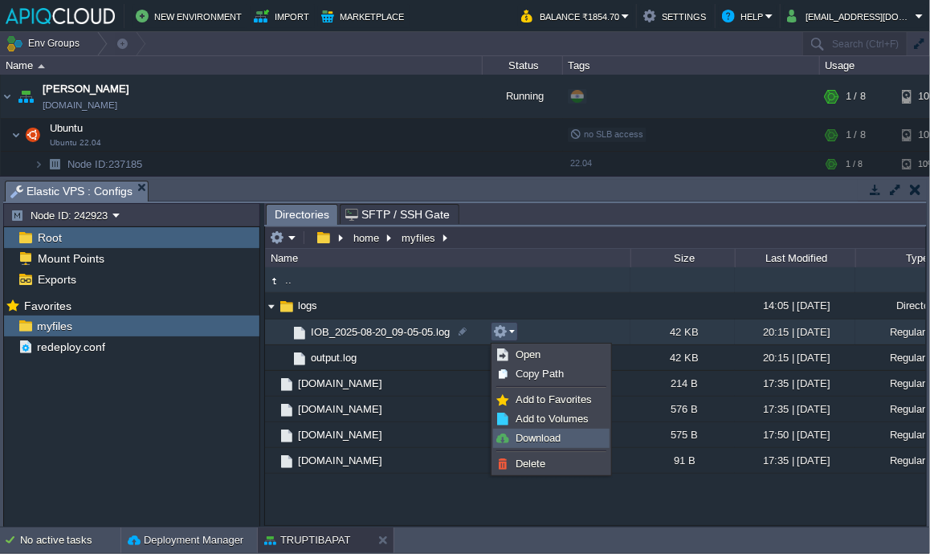
click at [542, 435] on span "Download" at bounding box center [538, 438] width 45 height 12
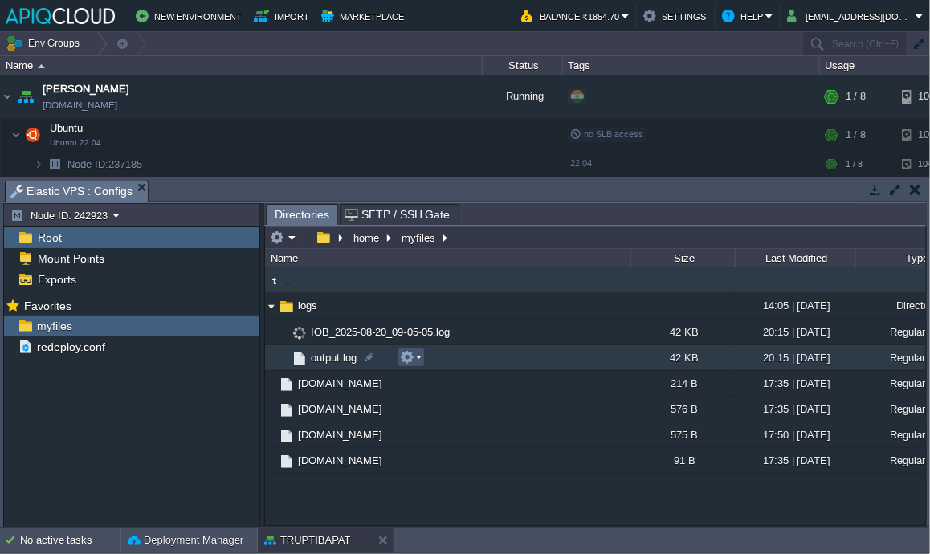
click at [411, 358] on button "button" at bounding box center [407, 357] width 14 height 14
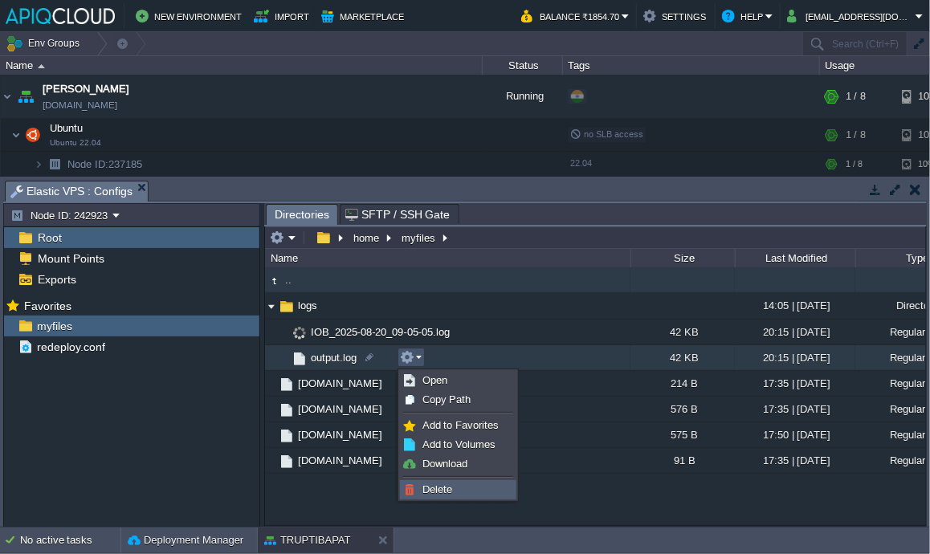
click at [444, 492] on span "Delete" at bounding box center [438, 490] width 30 height 12
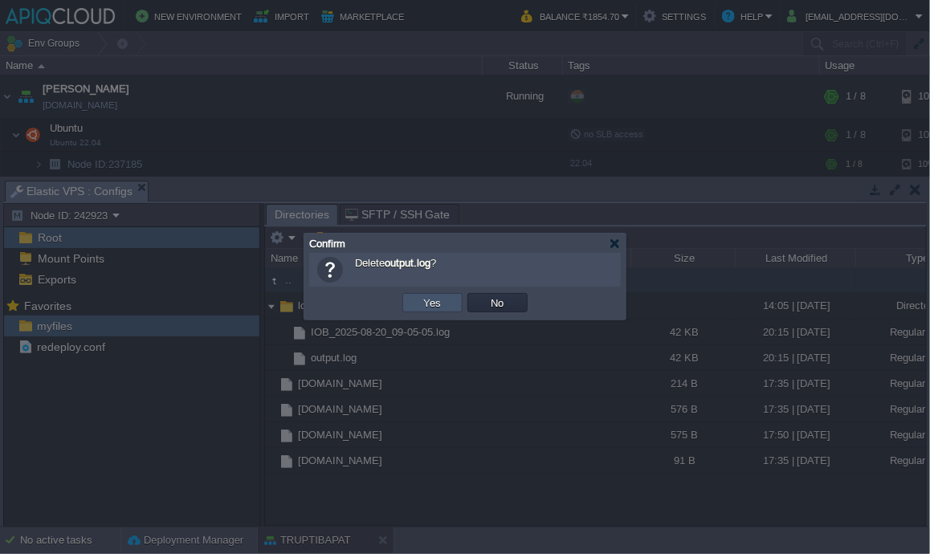
click at [444, 299] on button "Yes" at bounding box center [432, 303] width 27 height 14
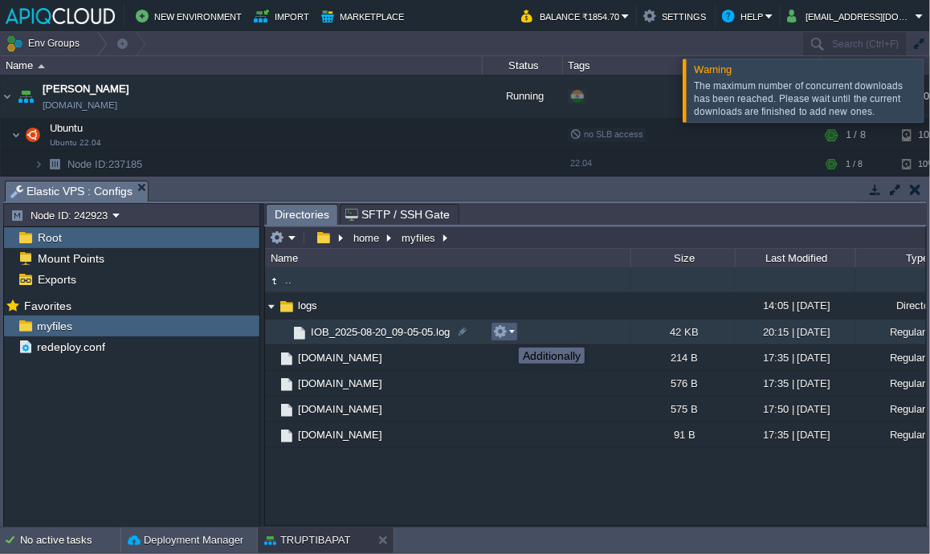
click at [507, 333] on button "button" at bounding box center [500, 332] width 14 height 14
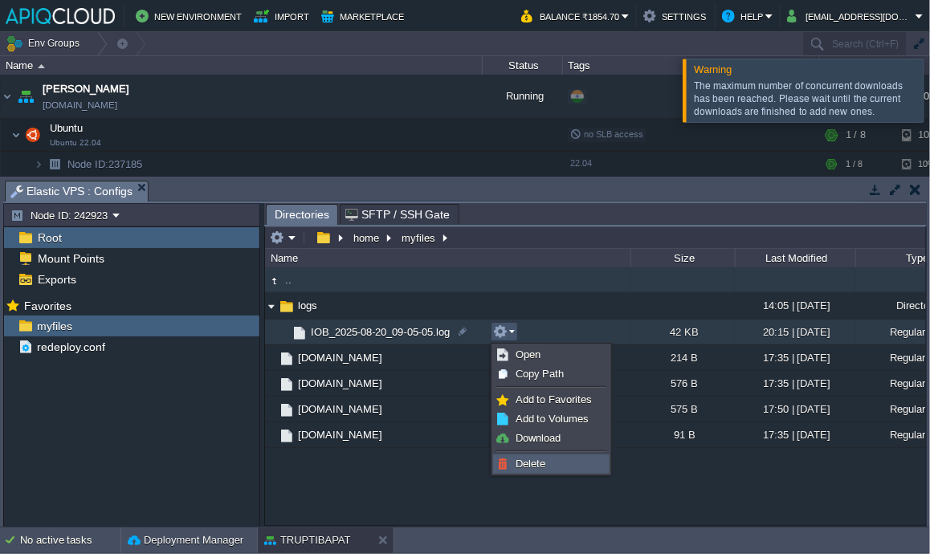
click at [533, 458] on span "Delete" at bounding box center [531, 464] width 30 height 12
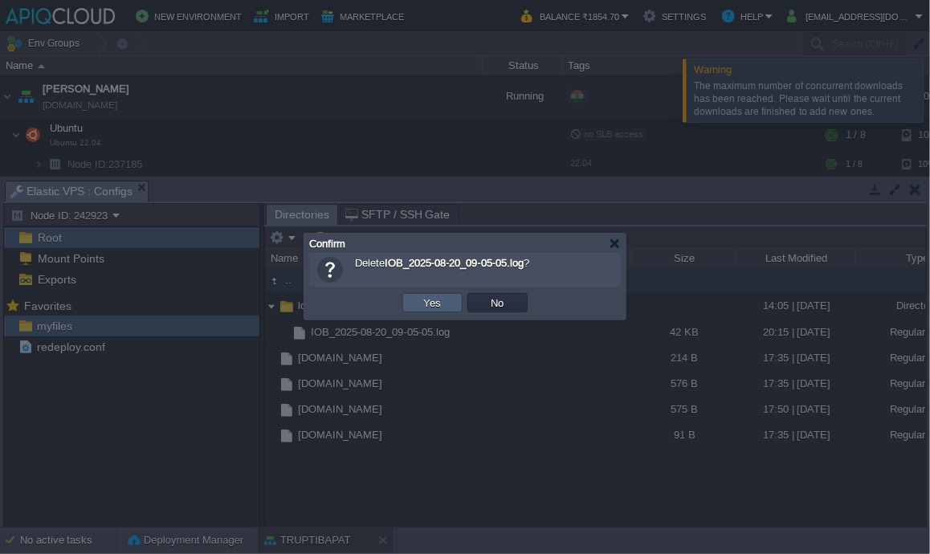
click at [437, 304] on button "Yes" at bounding box center [432, 303] width 27 height 14
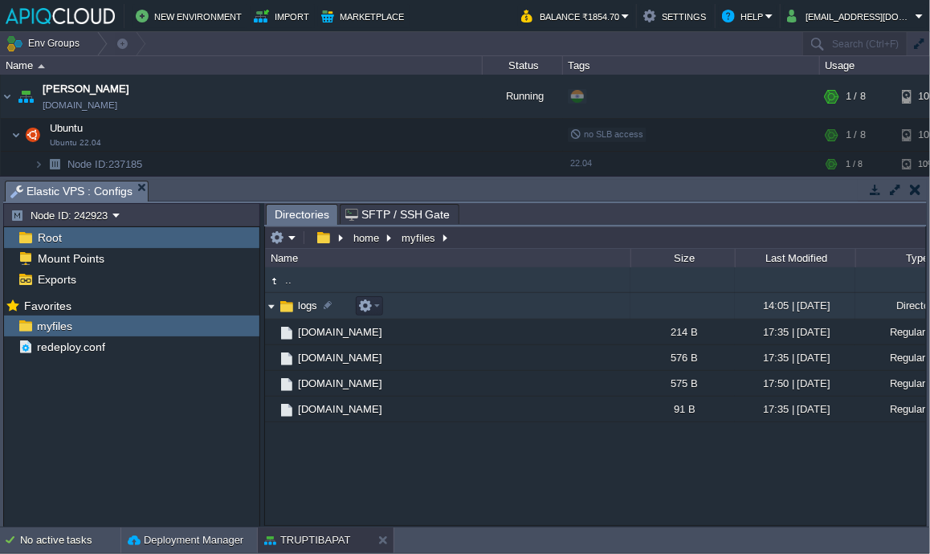
click at [272, 306] on img at bounding box center [271, 306] width 13 height 25
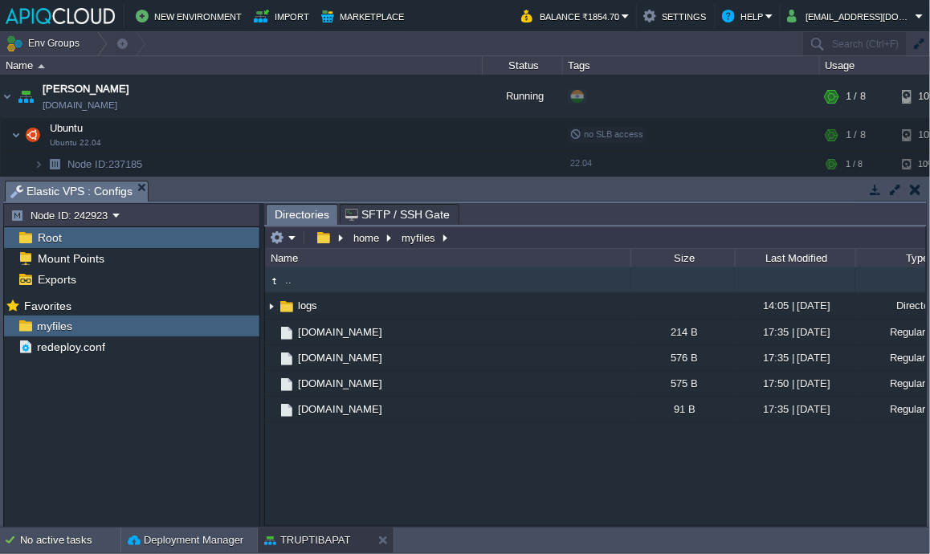
click at [182, 439] on div "Mark the most frequently used files and directories as Favorites to easily acce…" at bounding box center [132, 413] width 256 height 236
click at [913, 190] on button "button" at bounding box center [915, 189] width 11 height 14
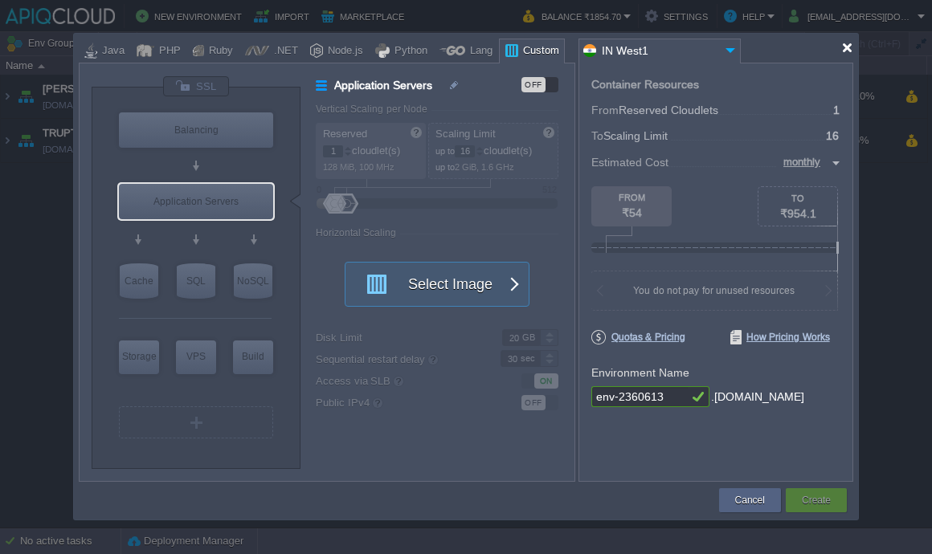
click at [846, 48] on div at bounding box center [847, 48] width 12 height 12
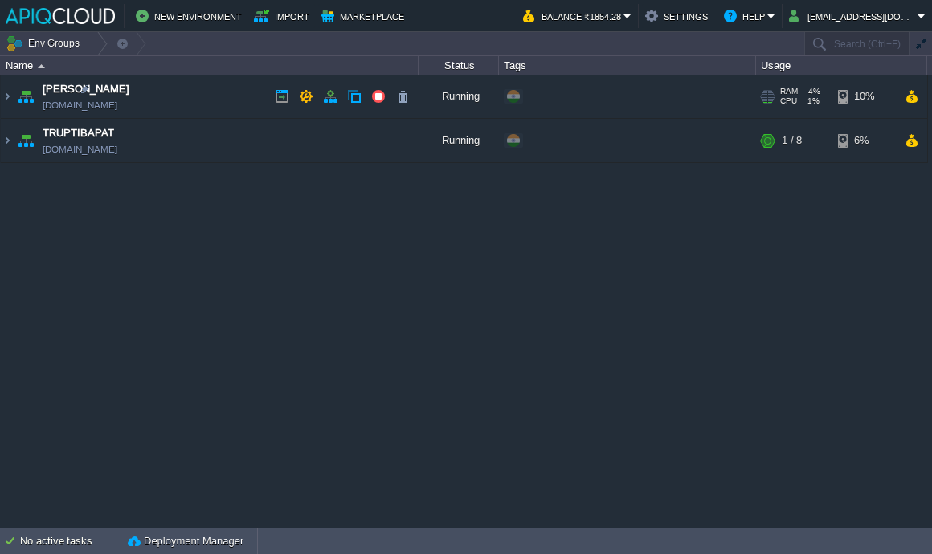
click at [213, 101] on td "Anand anand.in1.apiqcloud.com" at bounding box center [210, 97] width 418 height 44
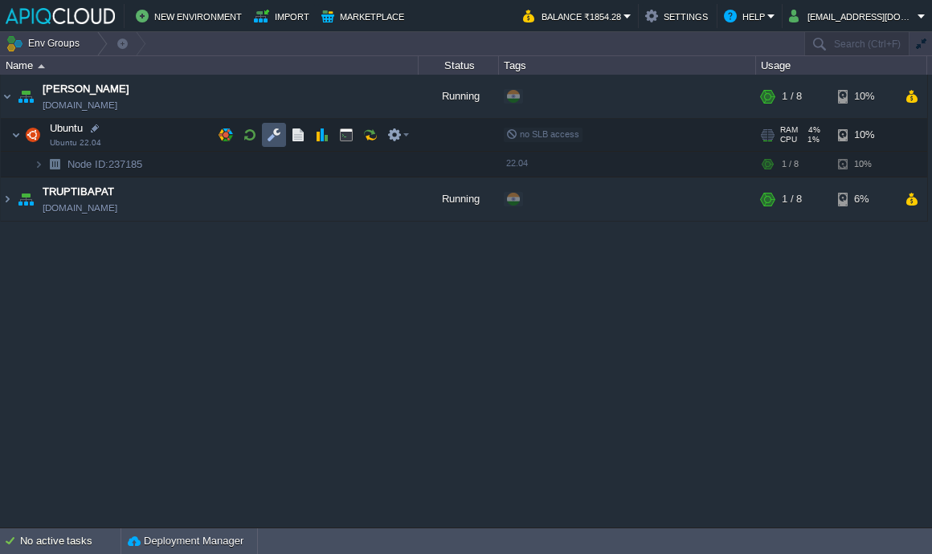
click at [273, 137] on button "button" at bounding box center [274, 135] width 14 height 14
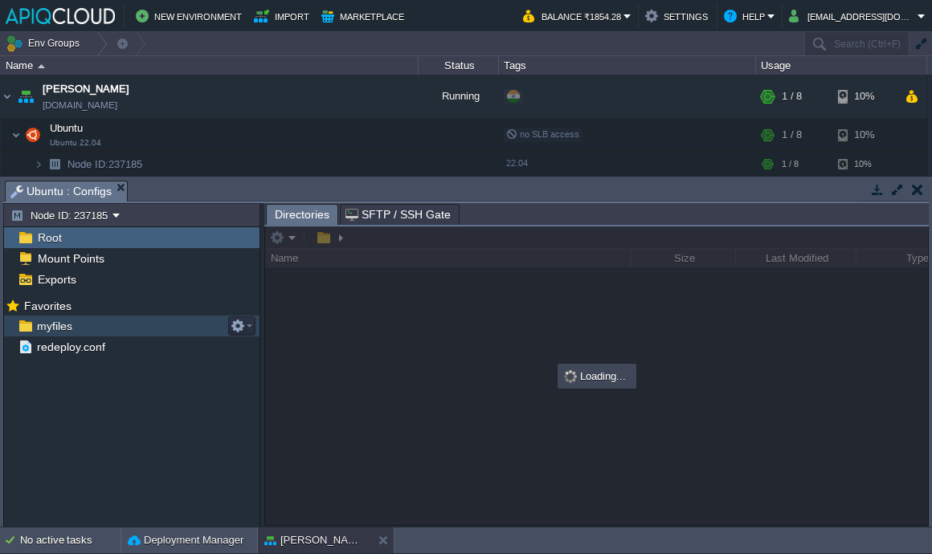
drag, startPoint x: 60, startPoint y: 325, endPoint x: 53, endPoint y: 332, distance: 9.7
click at [53, 332] on span "myfiles" at bounding box center [54, 326] width 41 height 14
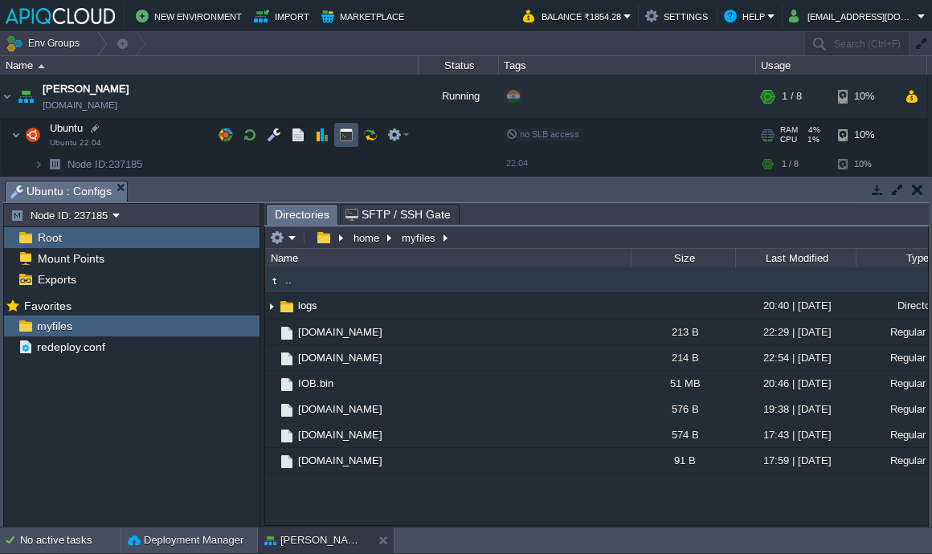
click at [341, 130] on button "button" at bounding box center [346, 135] width 14 height 14
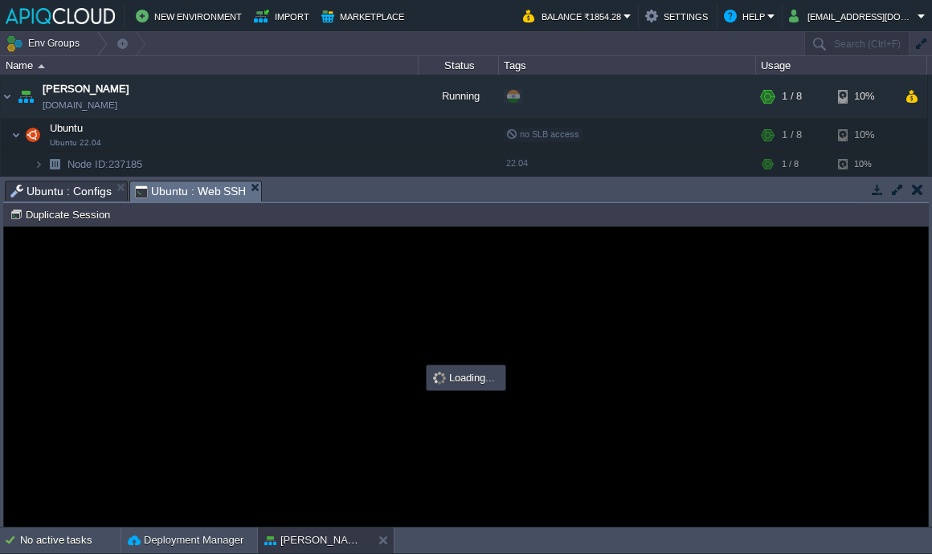
type input "#000000"
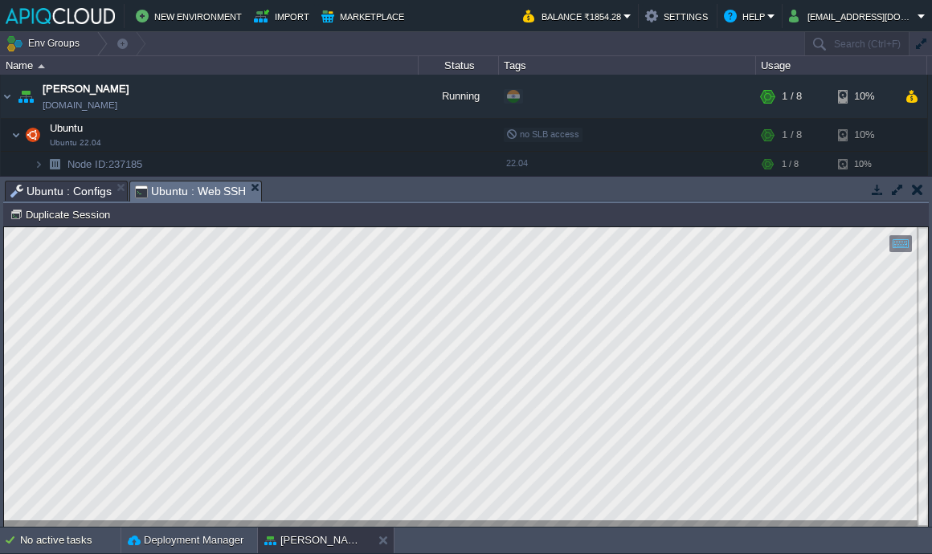
click at [919, 187] on button "button" at bounding box center [917, 189] width 11 height 14
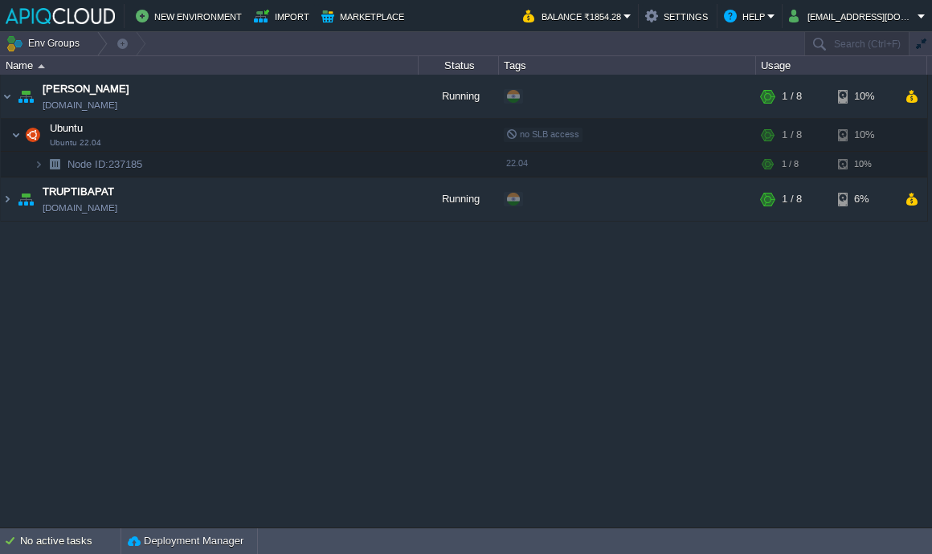
click at [236, 335] on div "Anand anand.in1.apiqcloud.com Running + Add to Env Group RAM 4% CPU 1% 1 / 8 10…" at bounding box center [466, 301] width 932 height 453
click at [10, 94] on img at bounding box center [7, 96] width 13 height 43
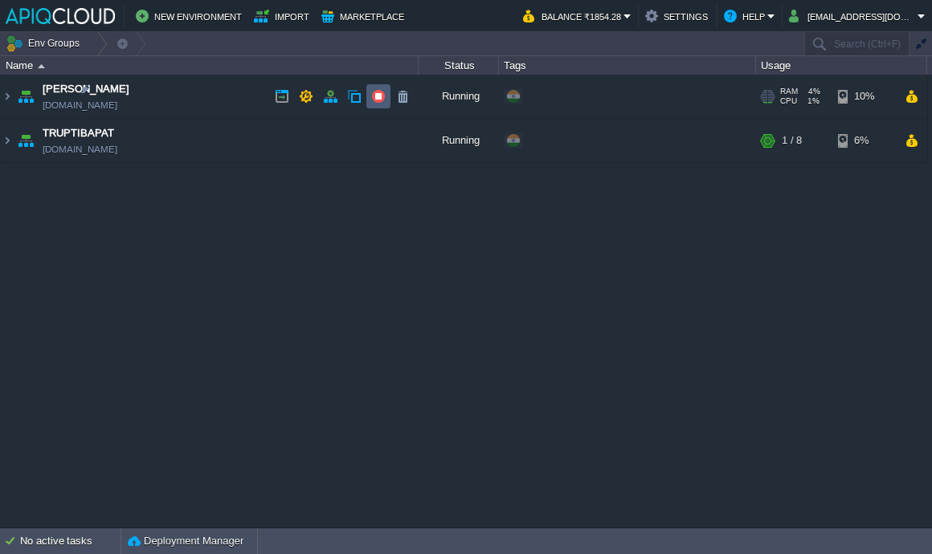
click at [378, 97] on button "button" at bounding box center [378, 96] width 14 height 14
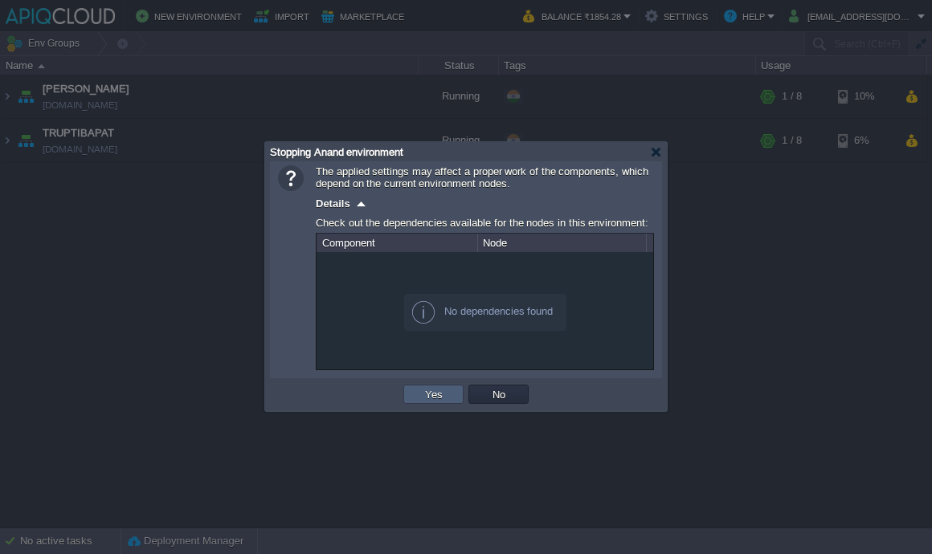
click at [444, 394] on button "Yes" at bounding box center [433, 394] width 27 height 14
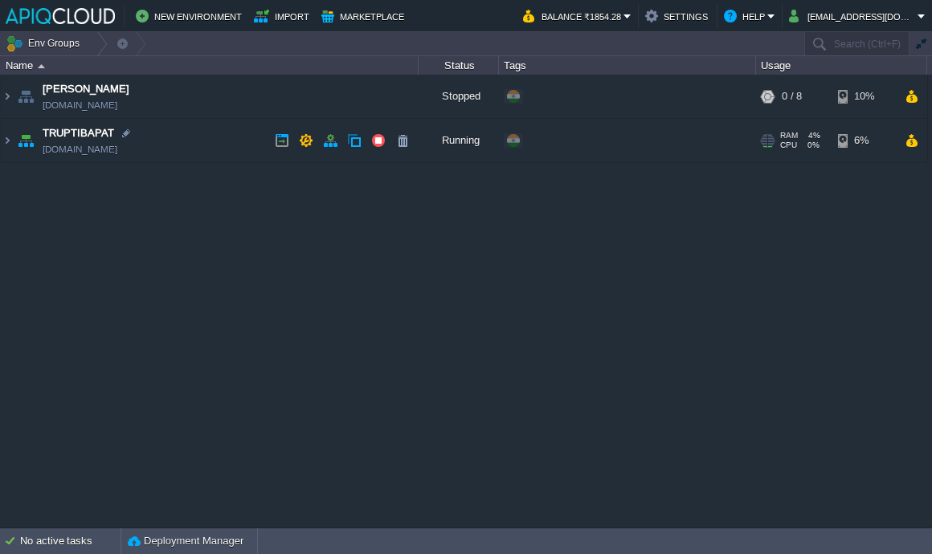
click at [215, 142] on td "TRUPTIBAPAT truptibapat.in1.apiqcloud.com" at bounding box center [210, 141] width 418 height 44
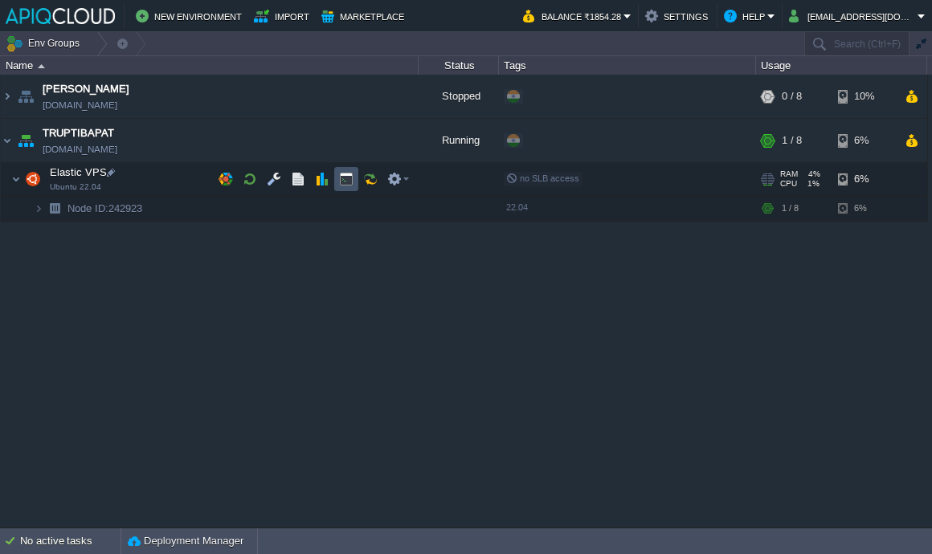
click at [339, 178] on button "button" at bounding box center [346, 179] width 14 height 14
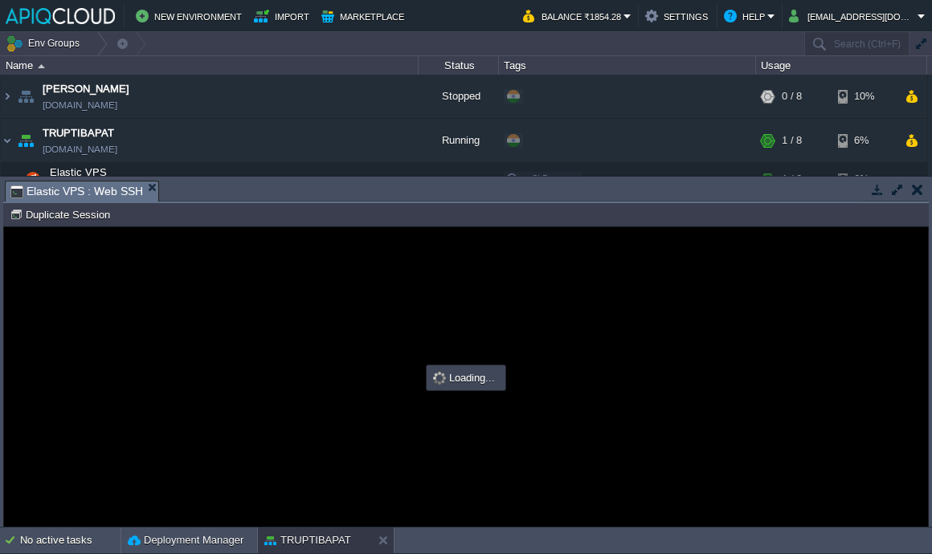
type input "#000000"
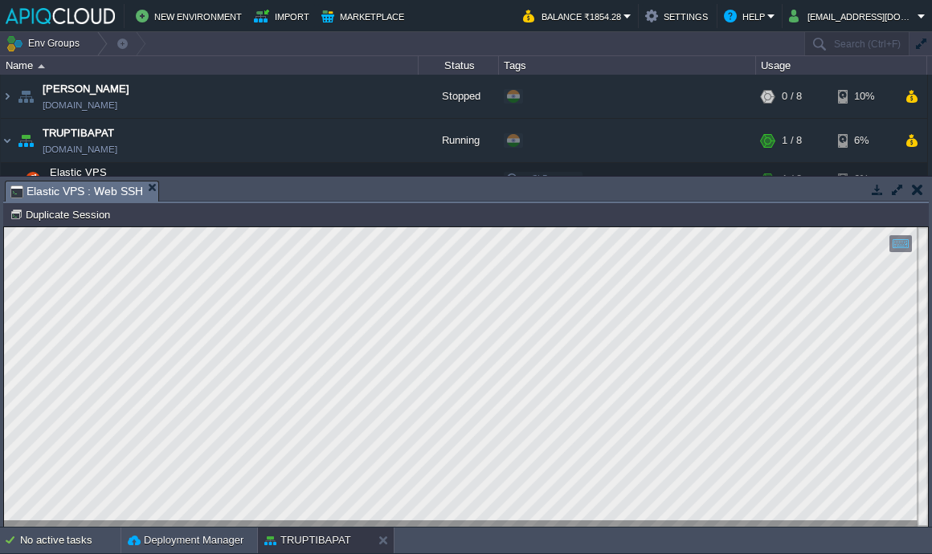
click at [916, 187] on button "button" at bounding box center [917, 189] width 11 height 14
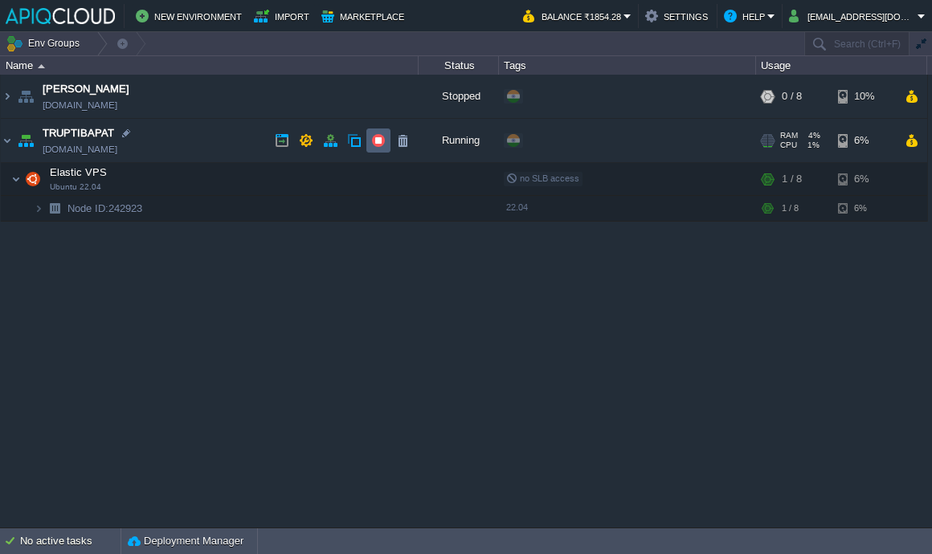
click at [373, 145] on button "button" at bounding box center [378, 140] width 14 height 14
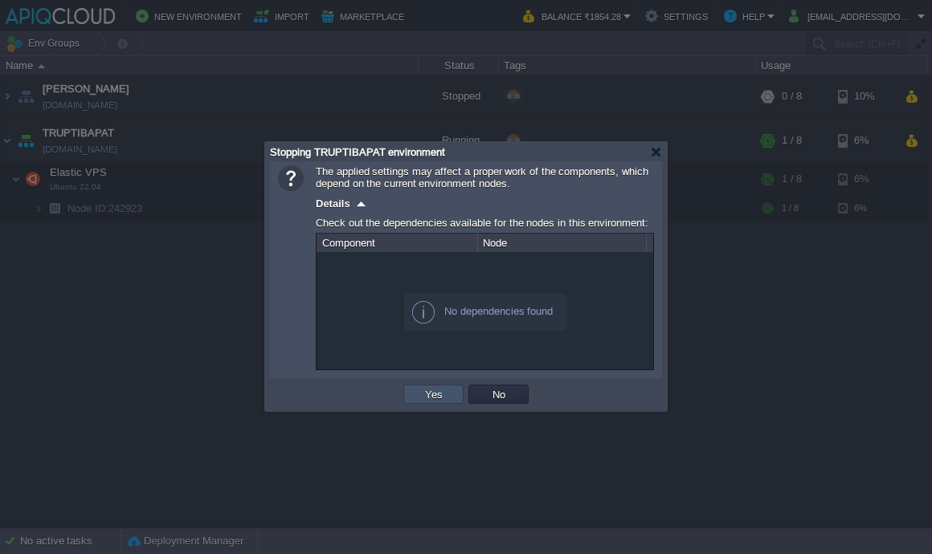
click at [425, 393] on button "Yes" at bounding box center [433, 394] width 27 height 14
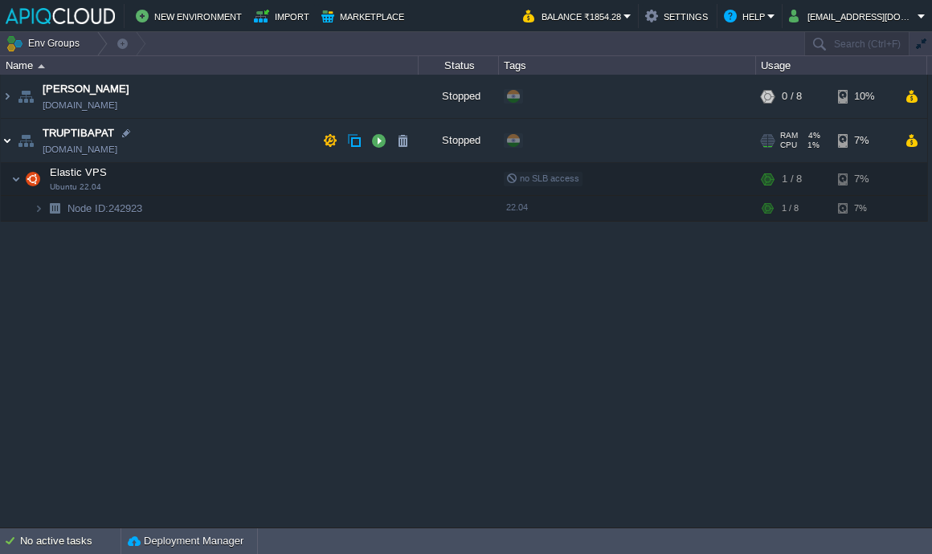
click at [11, 137] on img at bounding box center [7, 140] width 13 height 43
